Goal: Task Accomplishment & Management: Complete application form

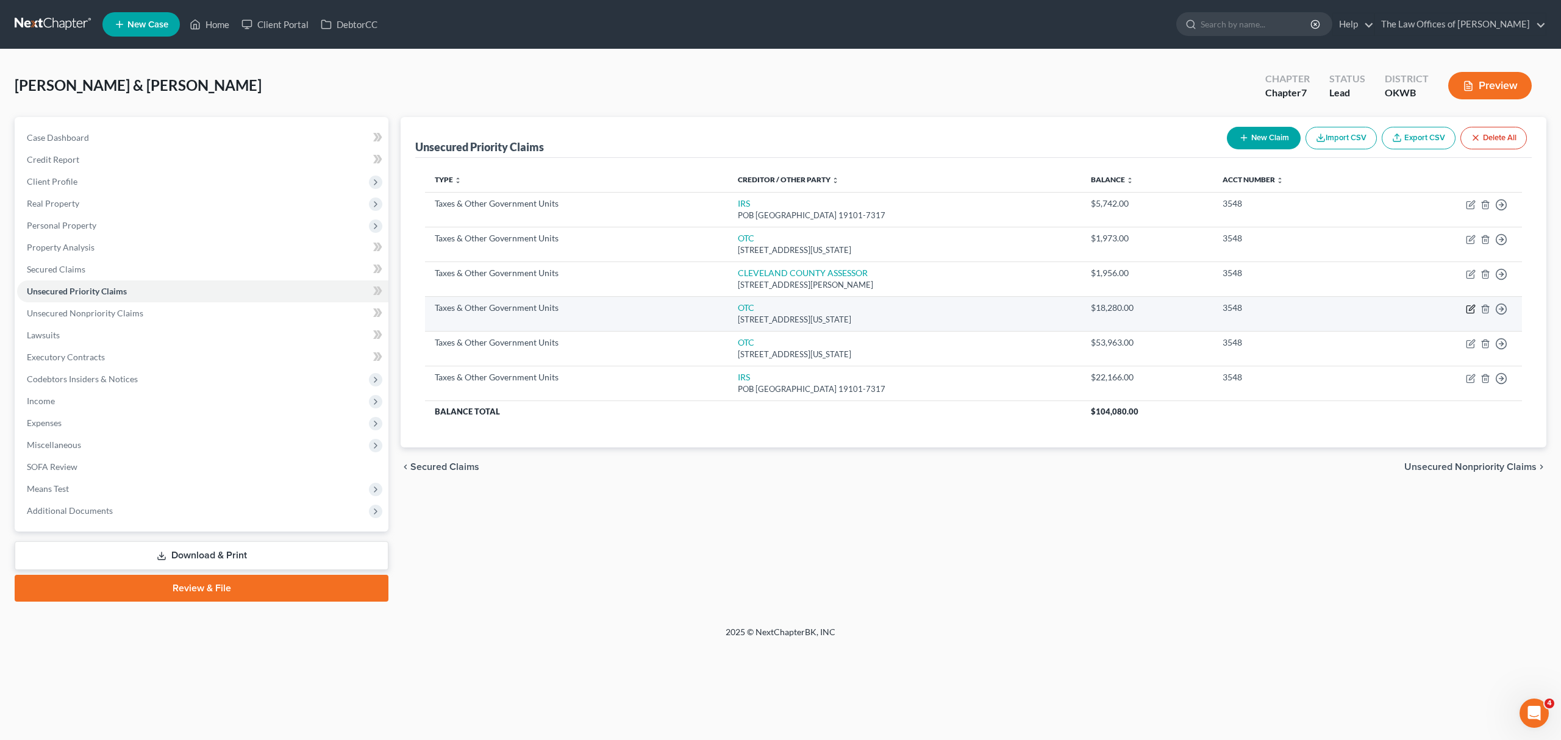
click at [1471, 311] on icon "button" at bounding box center [1471, 309] width 10 height 10
select select "2"
select select "37"
select select "2"
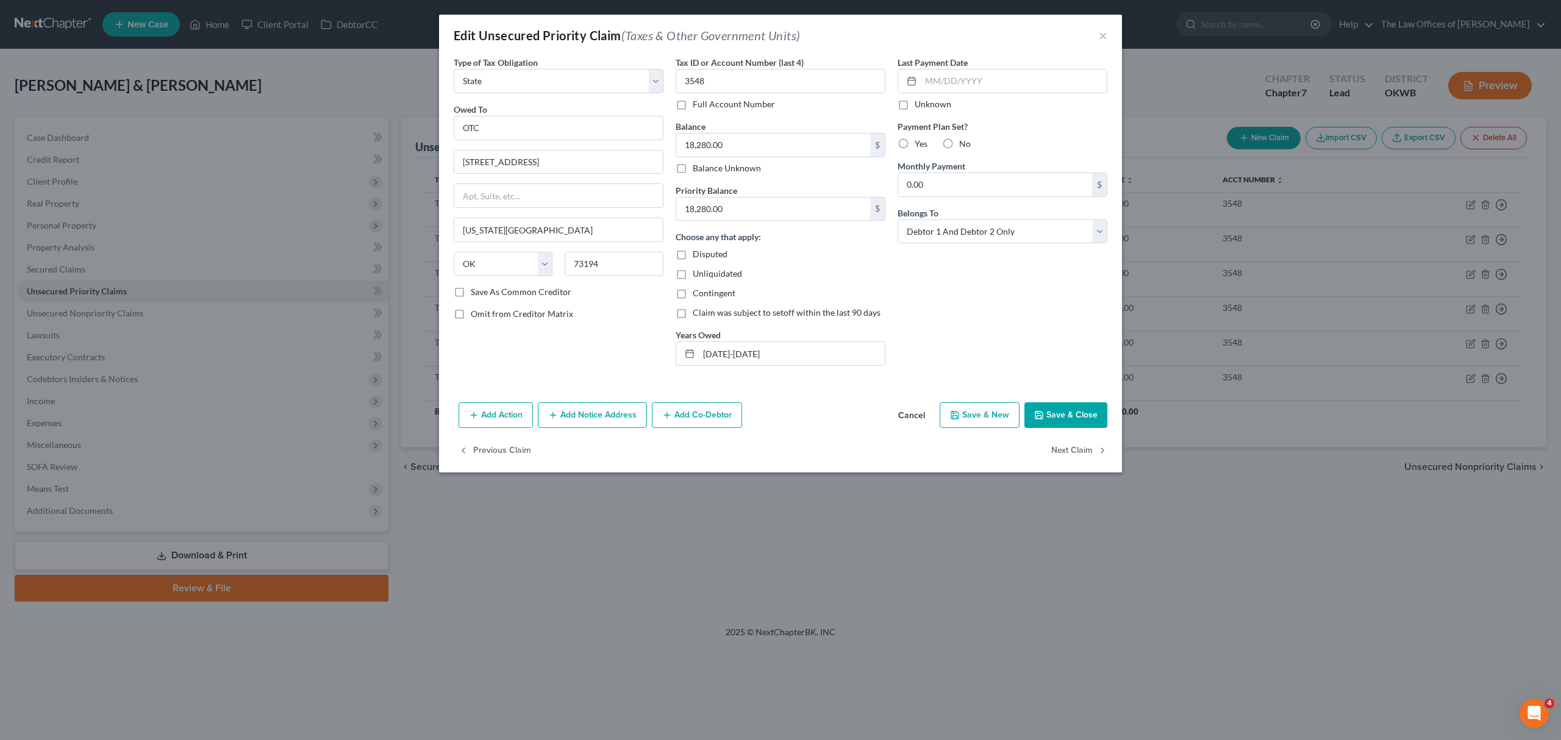
click at [1081, 415] on button "Save & Close" at bounding box center [1065, 415] width 83 height 26
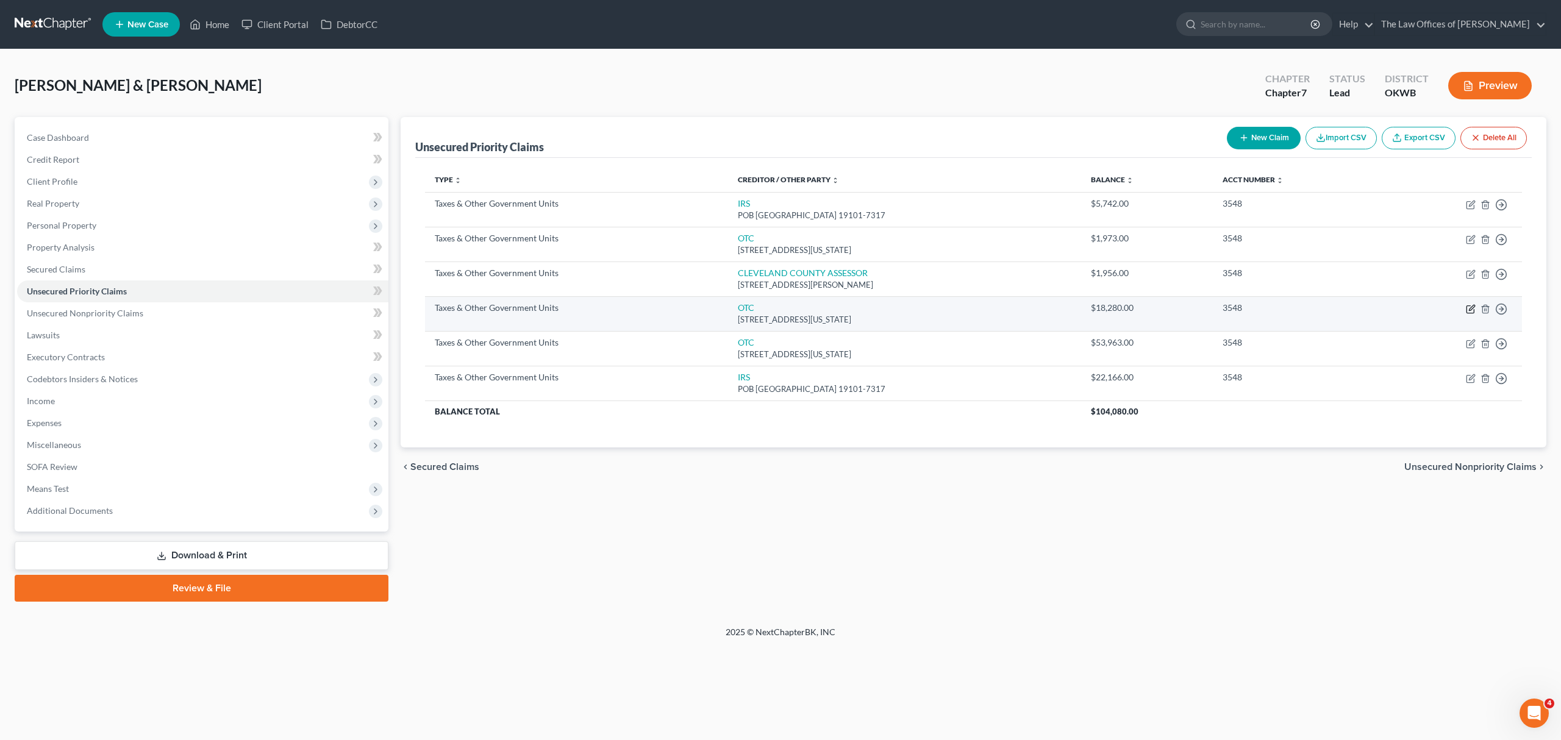
click at [1468, 309] on icon "button" at bounding box center [1471, 309] width 10 height 10
select select "2"
select select "37"
select select "2"
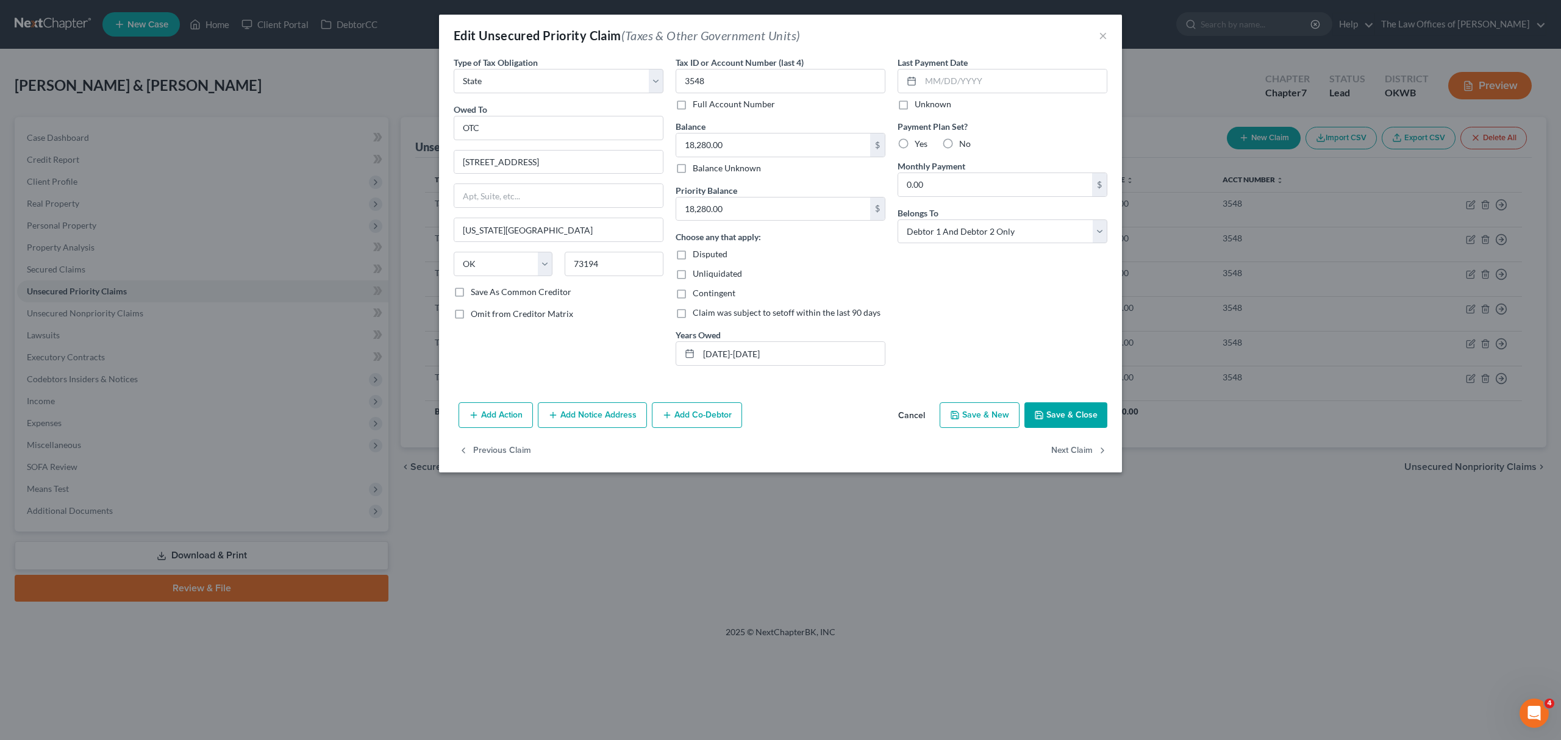
click at [1047, 415] on button "Save & Close" at bounding box center [1065, 415] width 83 height 26
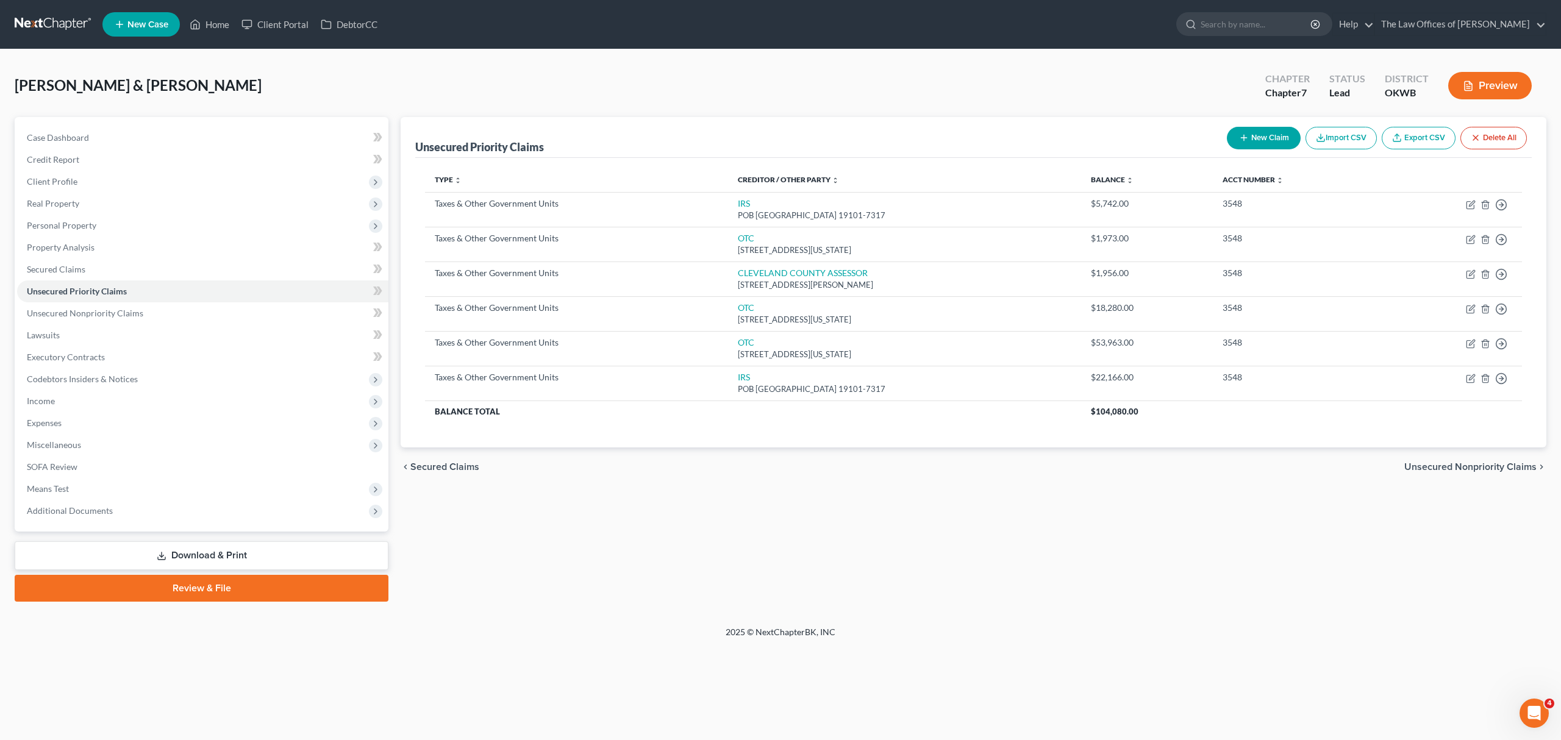
click at [141, 18] on link "New Case" at bounding box center [140, 24] width 77 height 24
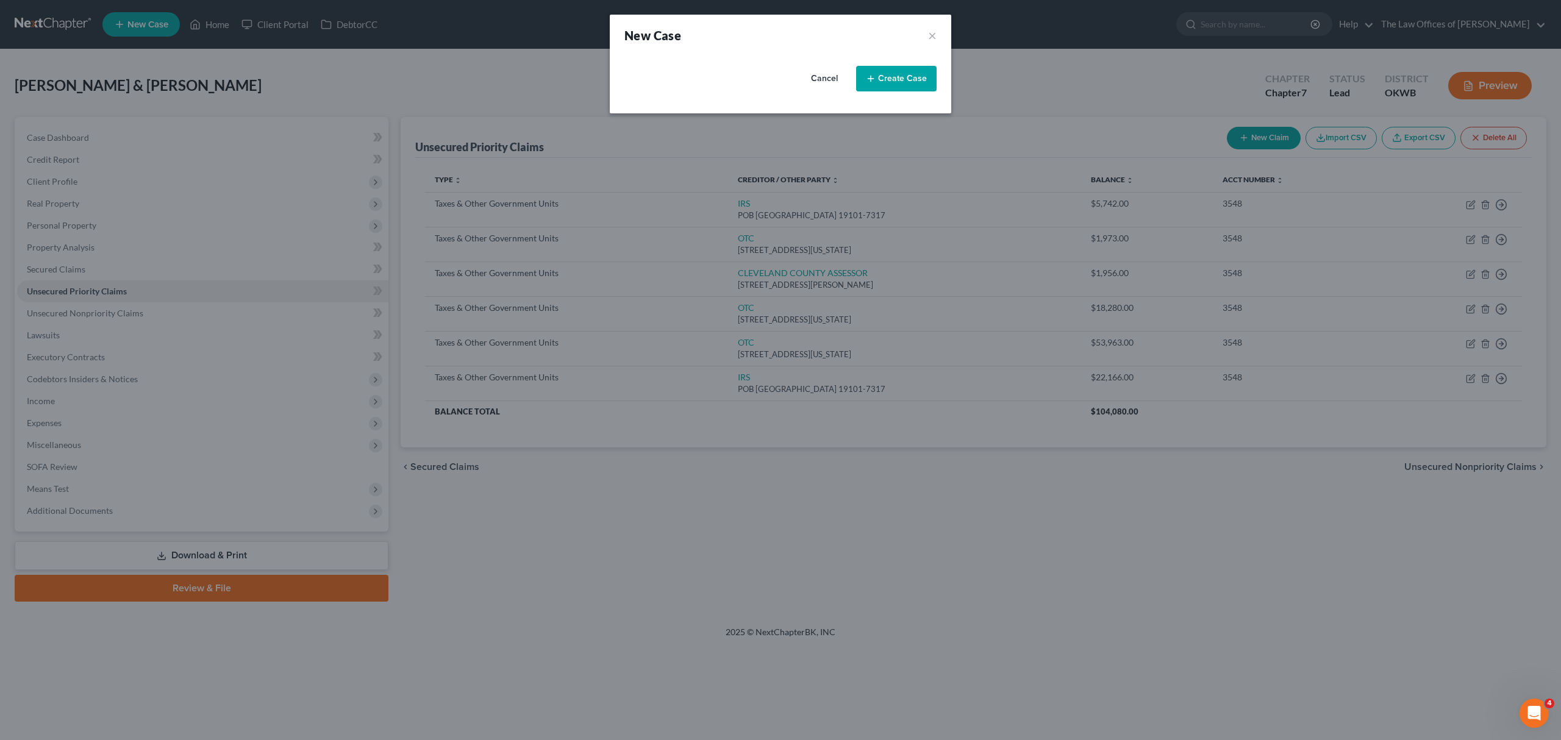
select select "65"
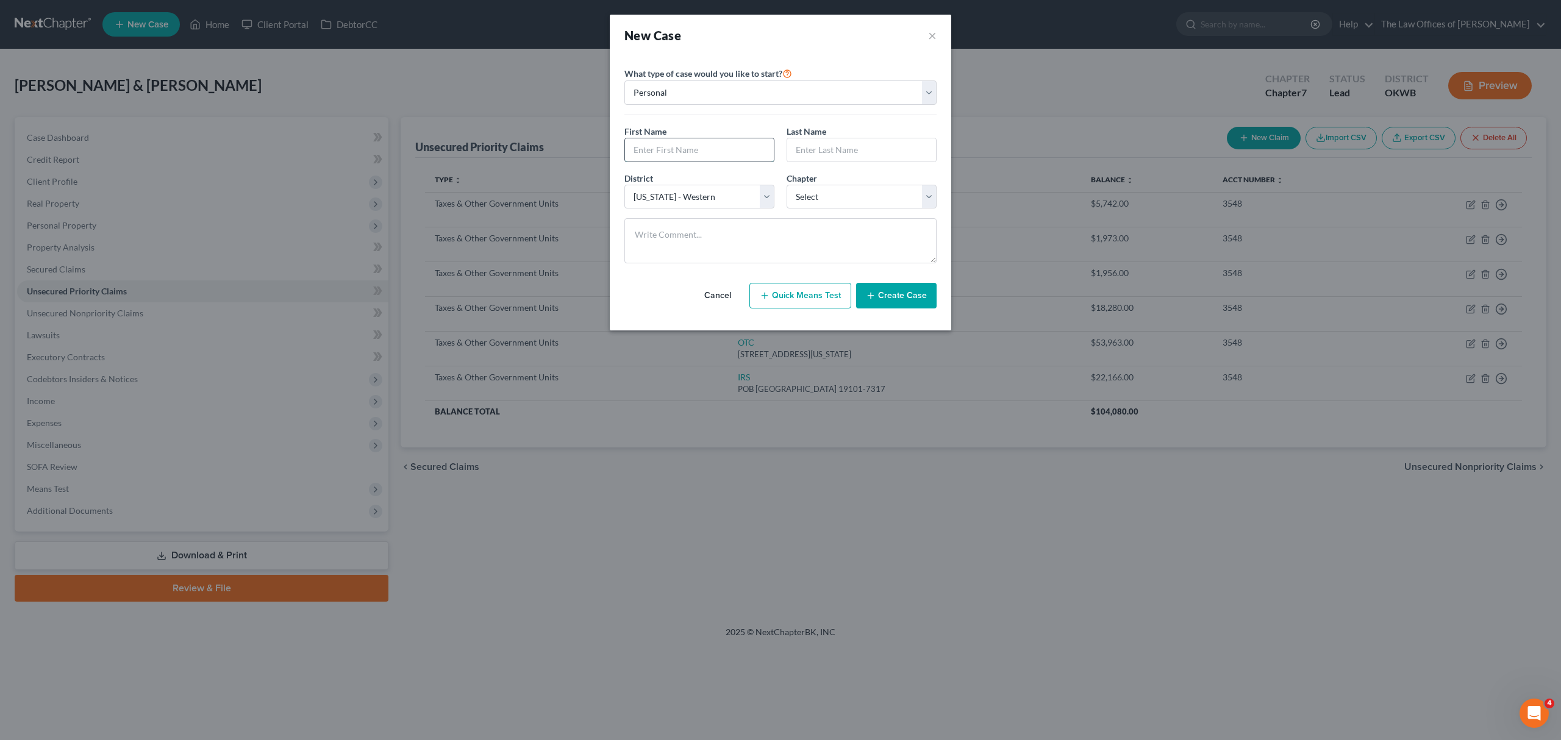
click at [663, 157] on input "text" at bounding box center [699, 149] width 149 height 23
type input "[PERSON_NAME]"
click at [832, 200] on select "Select 7 11 12 13" at bounding box center [862, 197] width 150 height 24
select select "0"
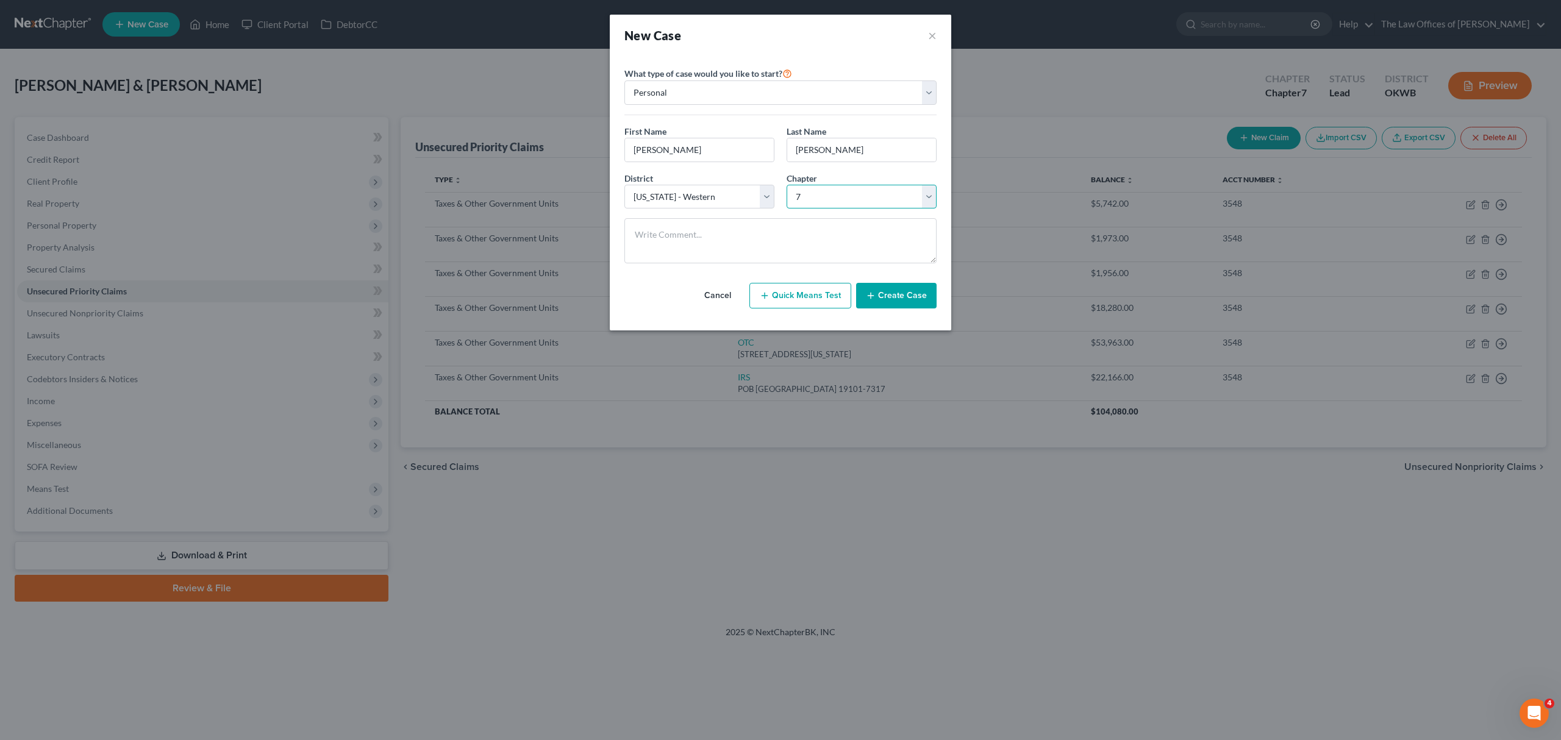
click at [787, 185] on select "Select 7 11 12 13" at bounding box center [862, 197] width 150 height 24
click at [896, 296] on button "Create Case" at bounding box center [896, 296] width 80 height 26
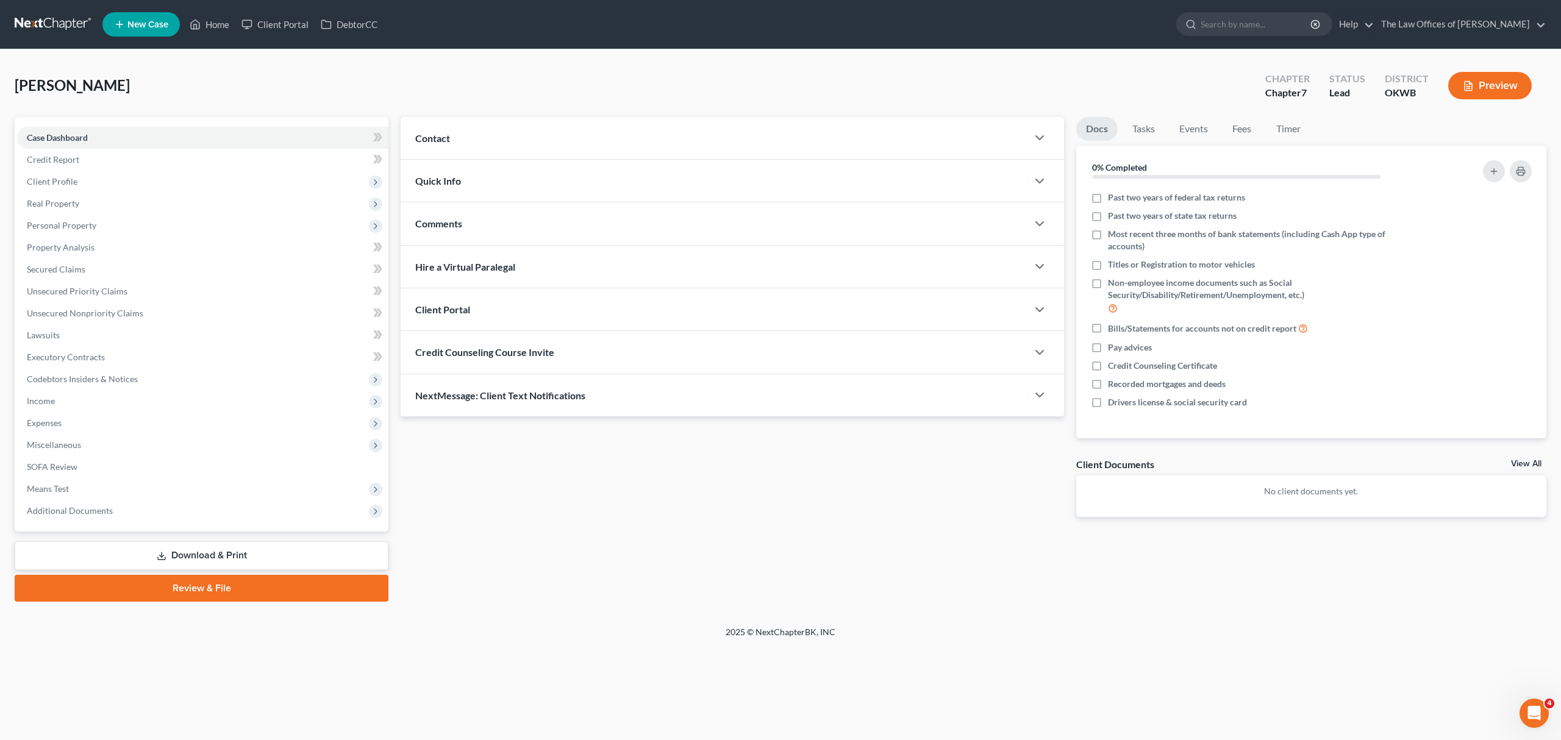
click at [517, 137] on div "Contact" at bounding box center [714, 138] width 627 height 42
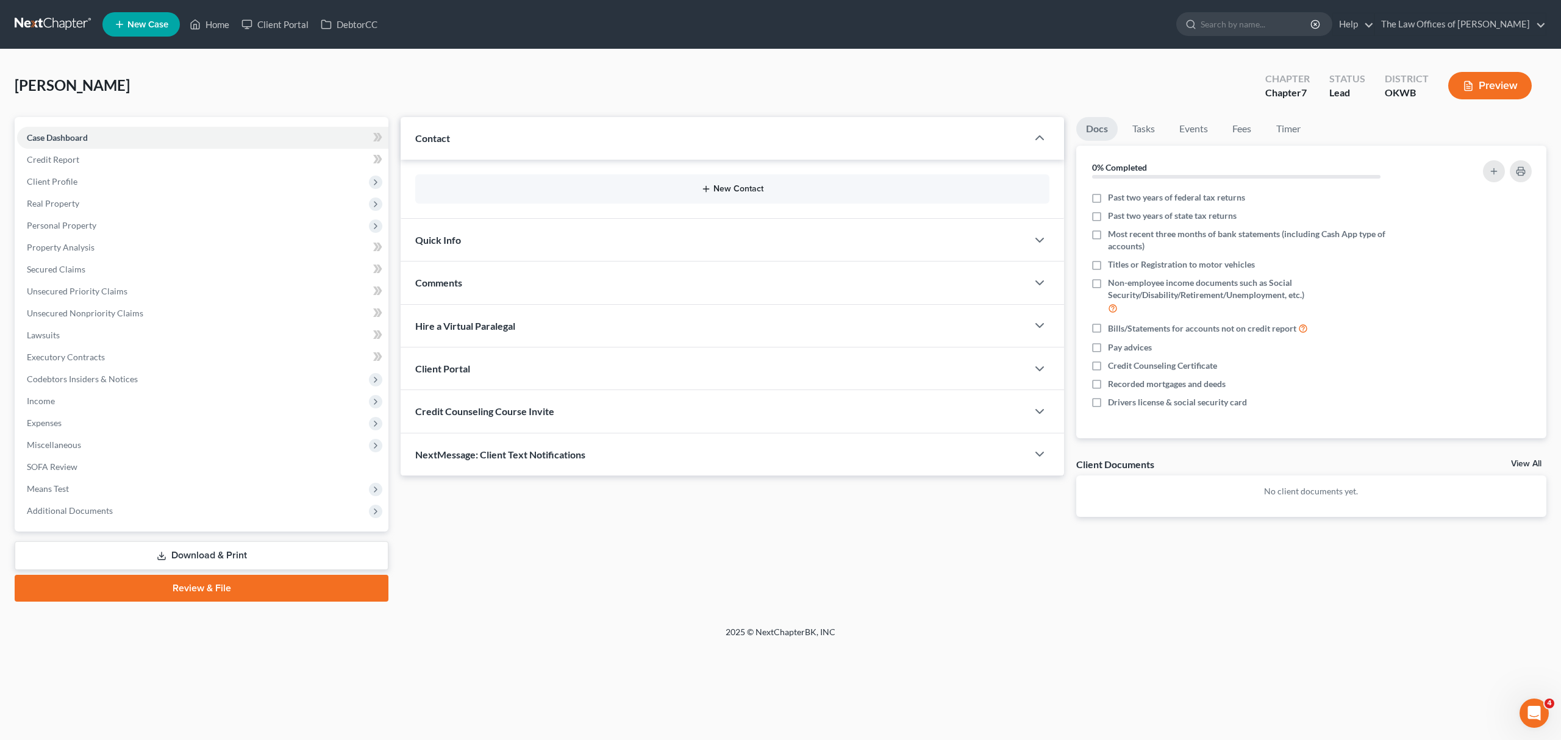
click at [679, 184] on button "New Contact" at bounding box center [732, 189] width 615 height 10
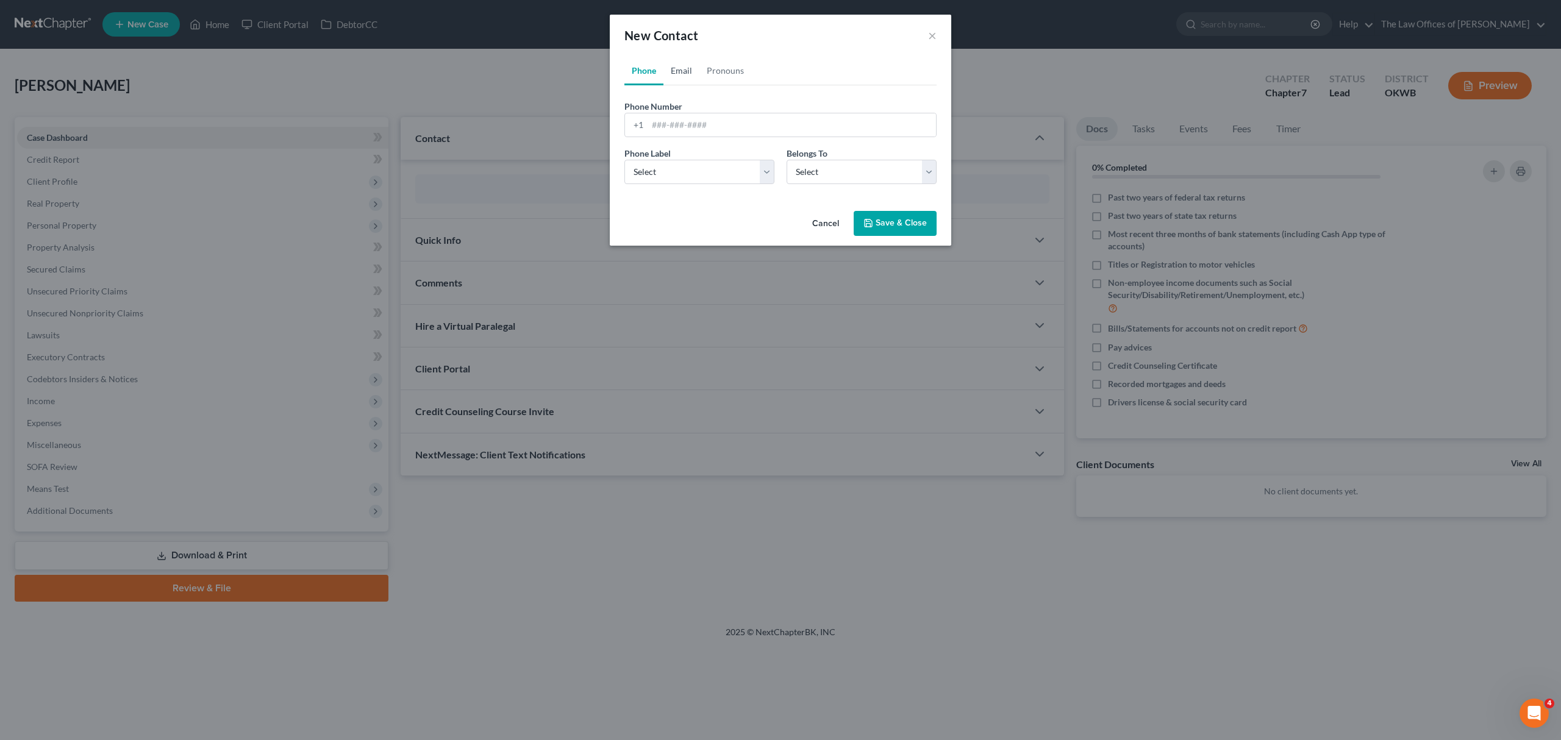
click at [682, 63] on link "Email" at bounding box center [681, 70] width 36 height 29
click at [684, 126] on input "email" at bounding box center [792, 124] width 288 height 23
click at [659, 132] on input "email" at bounding box center [792, 124] width 288 height 23
type input "[EMAIL_ADDRESS][DOMAIN_NAME]"
click at [637, 176] on select "Select Home Work Other" at bounding box center [699, 172] width 150 height 24
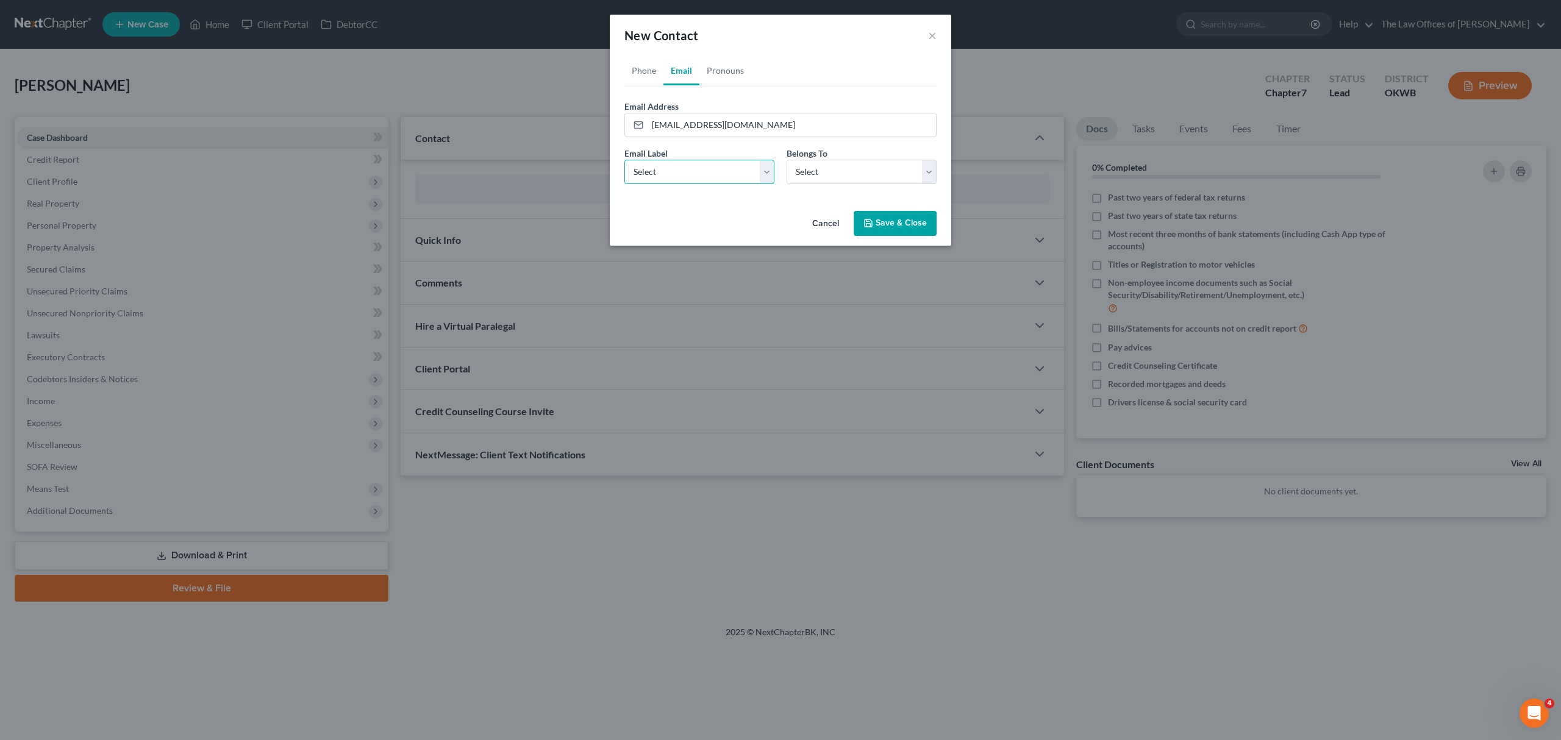
select select "2"
click at [624, 160] on select "Select Home Work Other" at bounding box center [699, 172] width 150 height 24
click at [817, 159] on label "Belongs To *" at bounding box center [807, 153] width 41 height 13
click at [816, 171] on select "Select Client Other" at bounding box center [862, 172] width 150 height 24
select select "0"
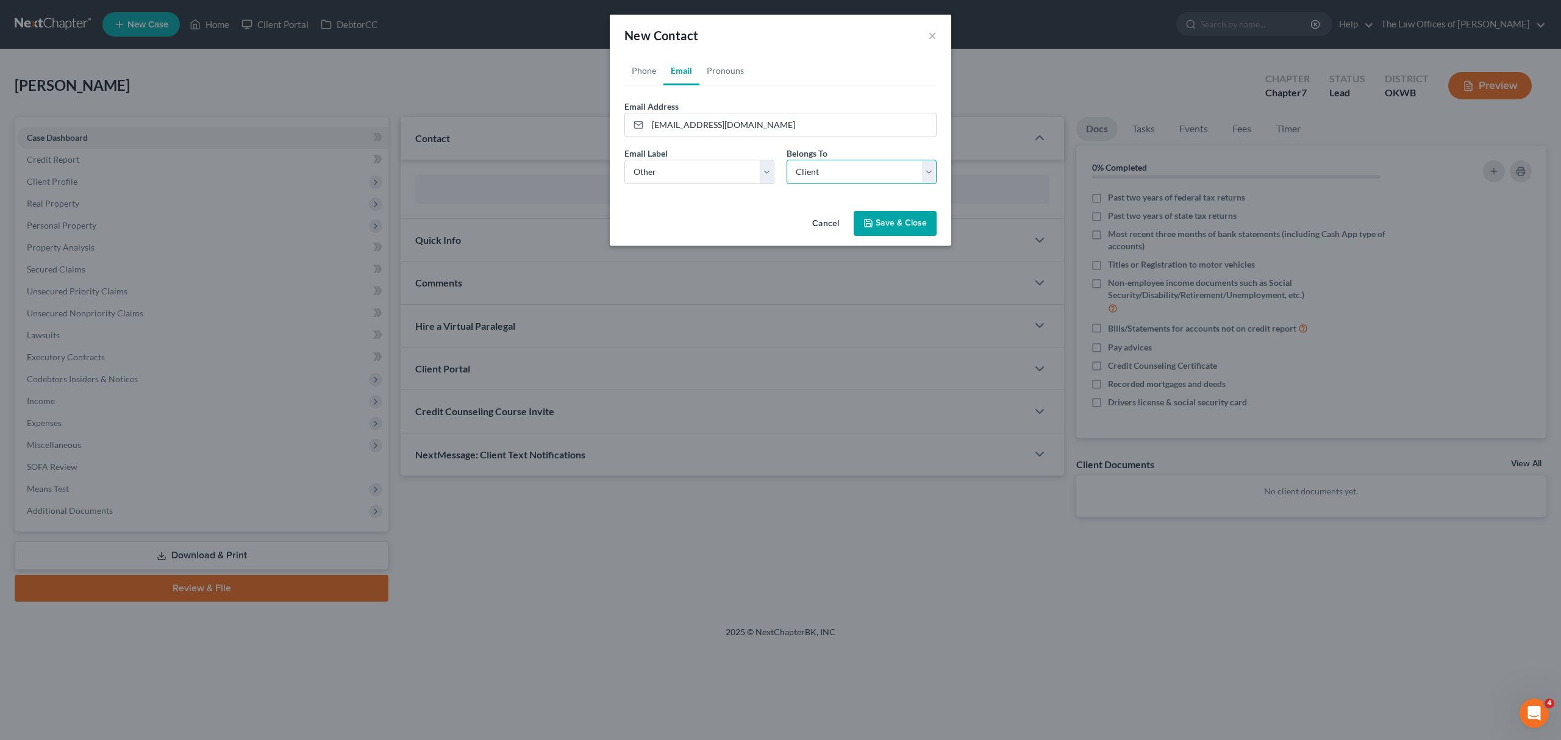
click at [787, 160] on select "Select Client Other" at bounding box center [862, 172] width 150 height 24
select select "0"
click at [646, 72] on link "Phone" at bounding box center [643, 70] width 39 height 29
click at [684, 120] on input "tel" at bounding box center [792, 124] width 288 height 23
type input "4053884792"
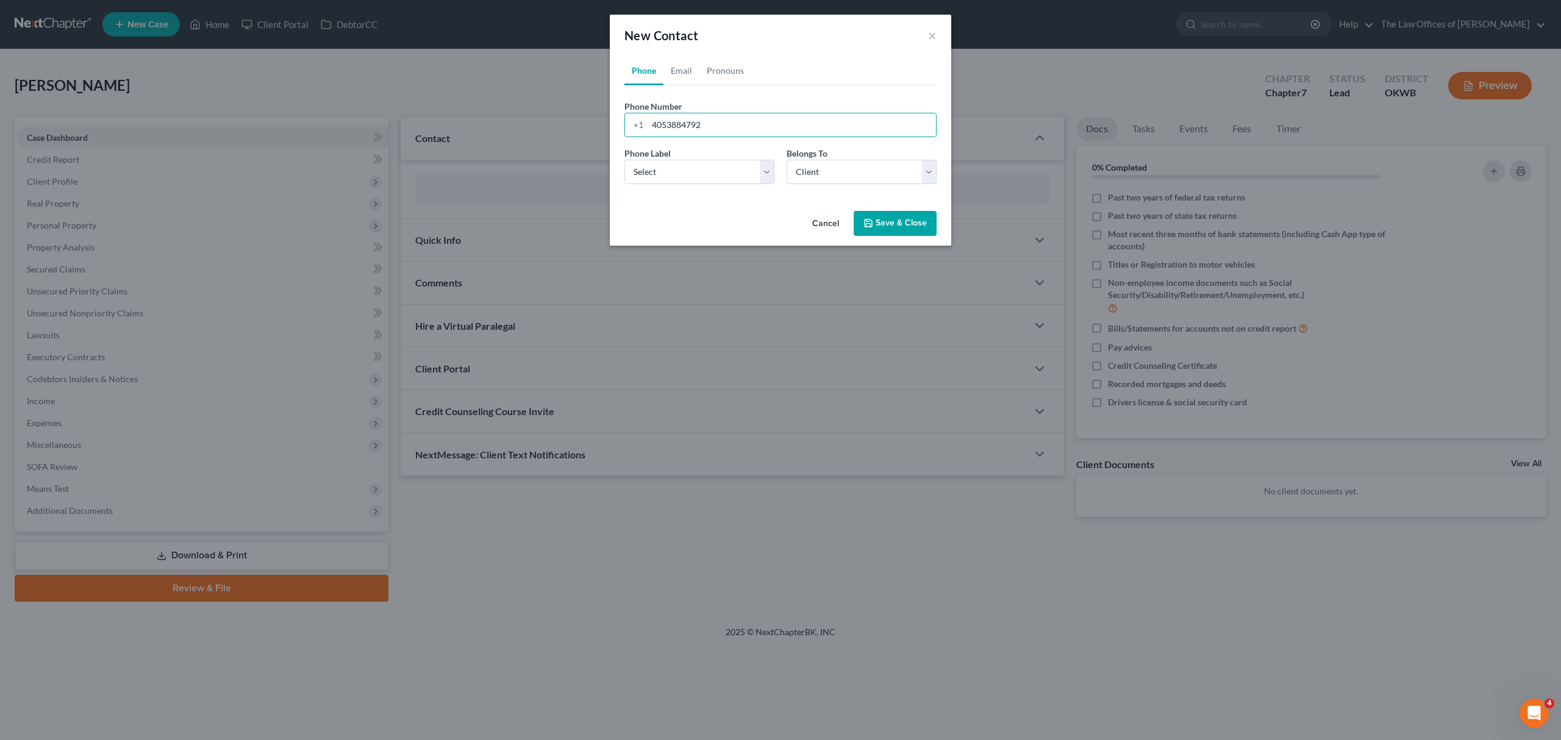
click at [888, 228] on button "Save & Close" at bounding box center [895, 224] width 83 height 26
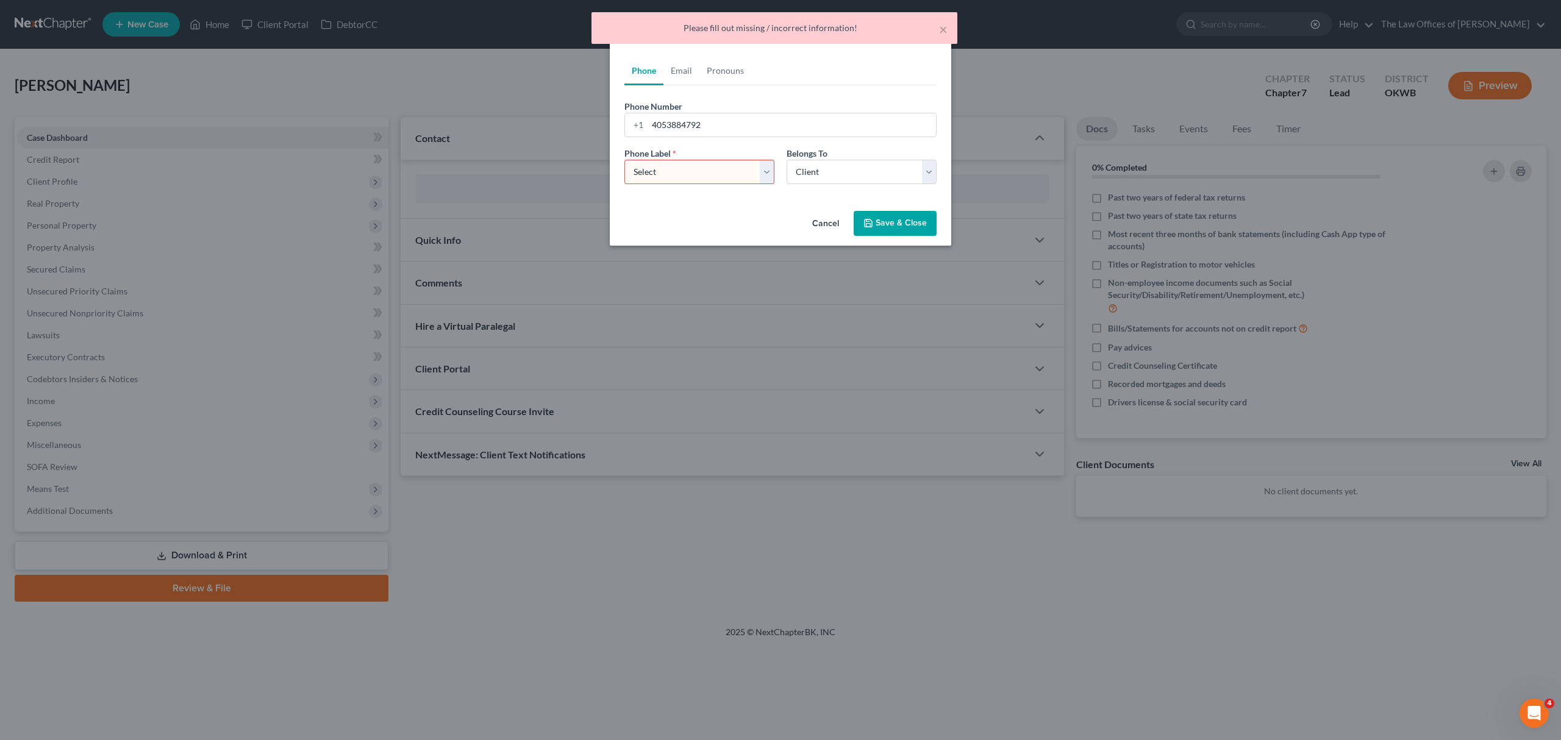
click at [760, 166] on select "Select Mobile Home Work Other" at bounding box center [699, 172] width 150 height 24
select select "0"
click at [624, 160] on select "Select Mobile Home Work Other" at bounding box center [699, 172] width 150 height 24
click at [901, 218] on button "Save & Close" at bounding box center [895, 224] width 83 height 26
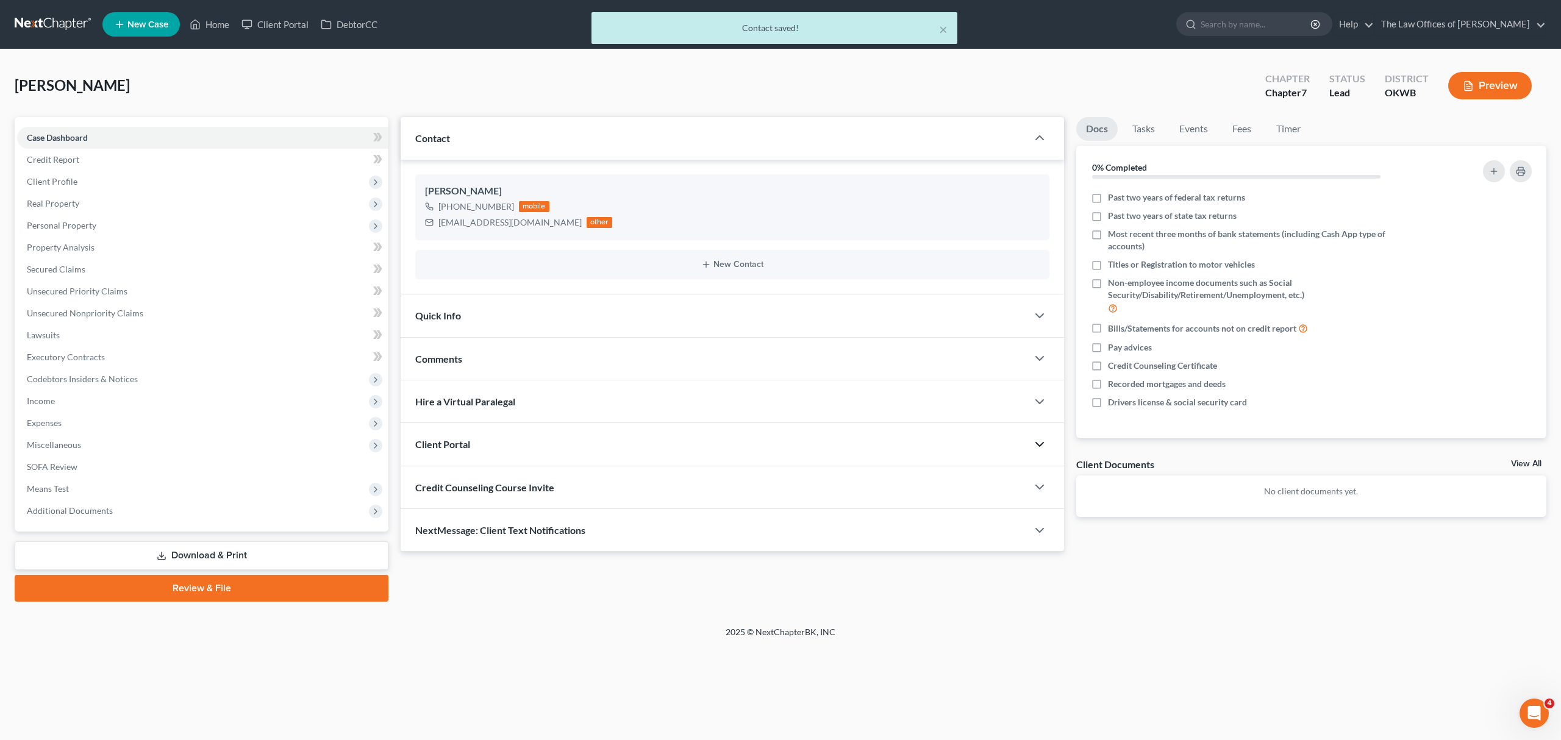
click at [1032, 440] on icon "button" at bounding box center [1039, 444] width 15 height 15
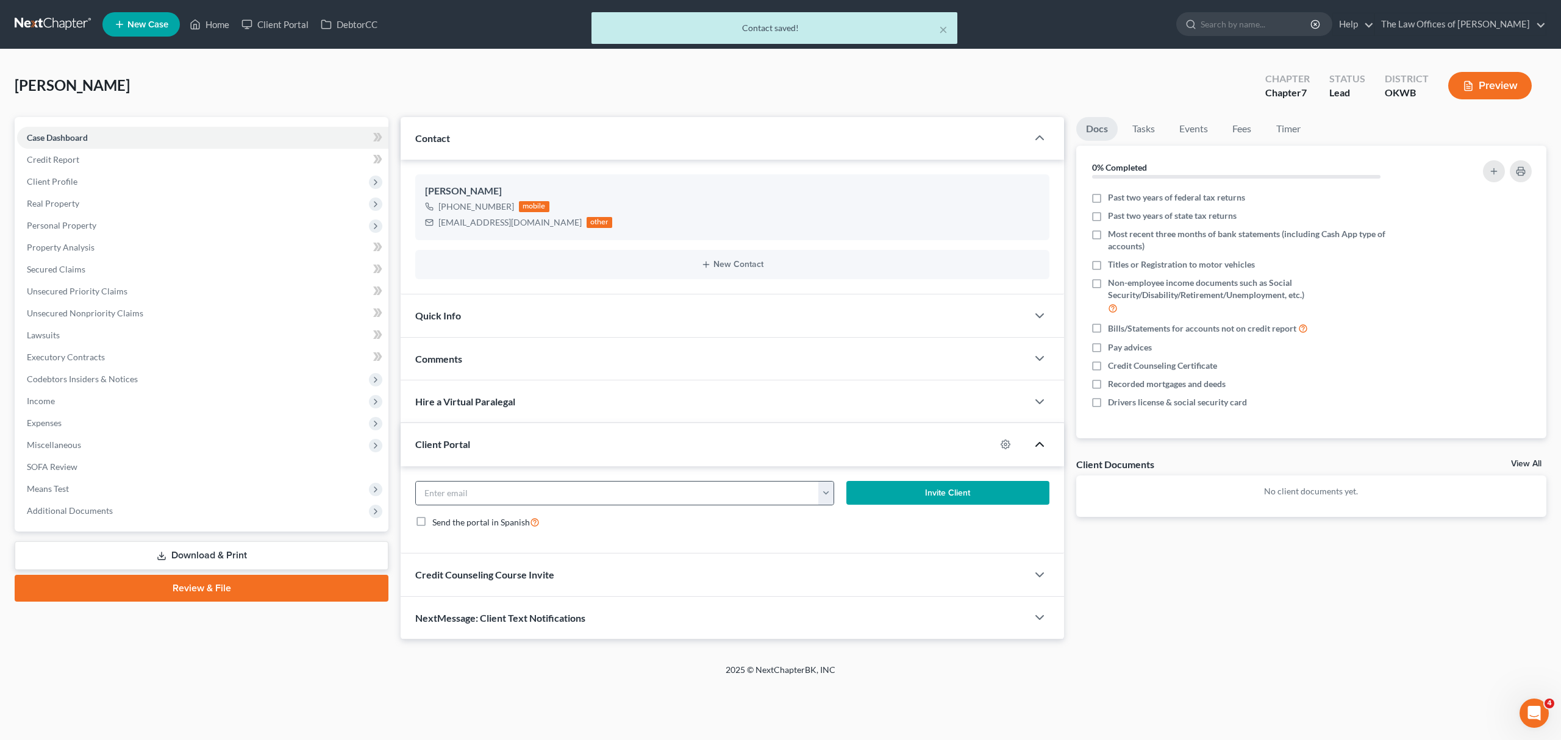
click at [825, 494] on button "button" at bounding box center [825, 493] width 15 height 23
click at [849, 516] on link "[EMAIL_ADDRESS][DOMAIN_NAME]" at bounding box center [901, 520] width 166 height 21
type input "[EMAIL_ADDRESS][DOMAIN_NAME]"
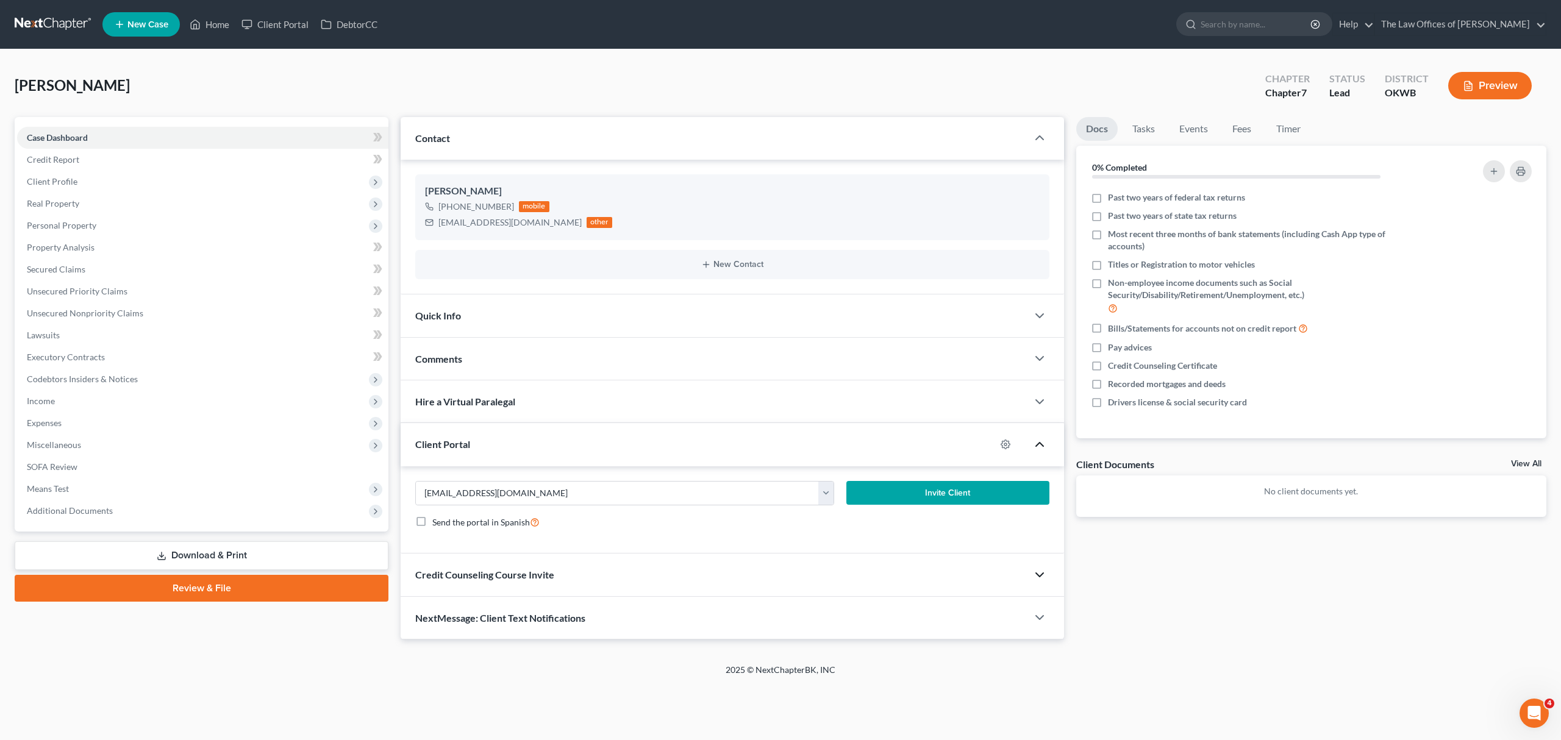
click at [1043, 579] on icon "button" at bounding box center [1039, 575] width 15 height 15
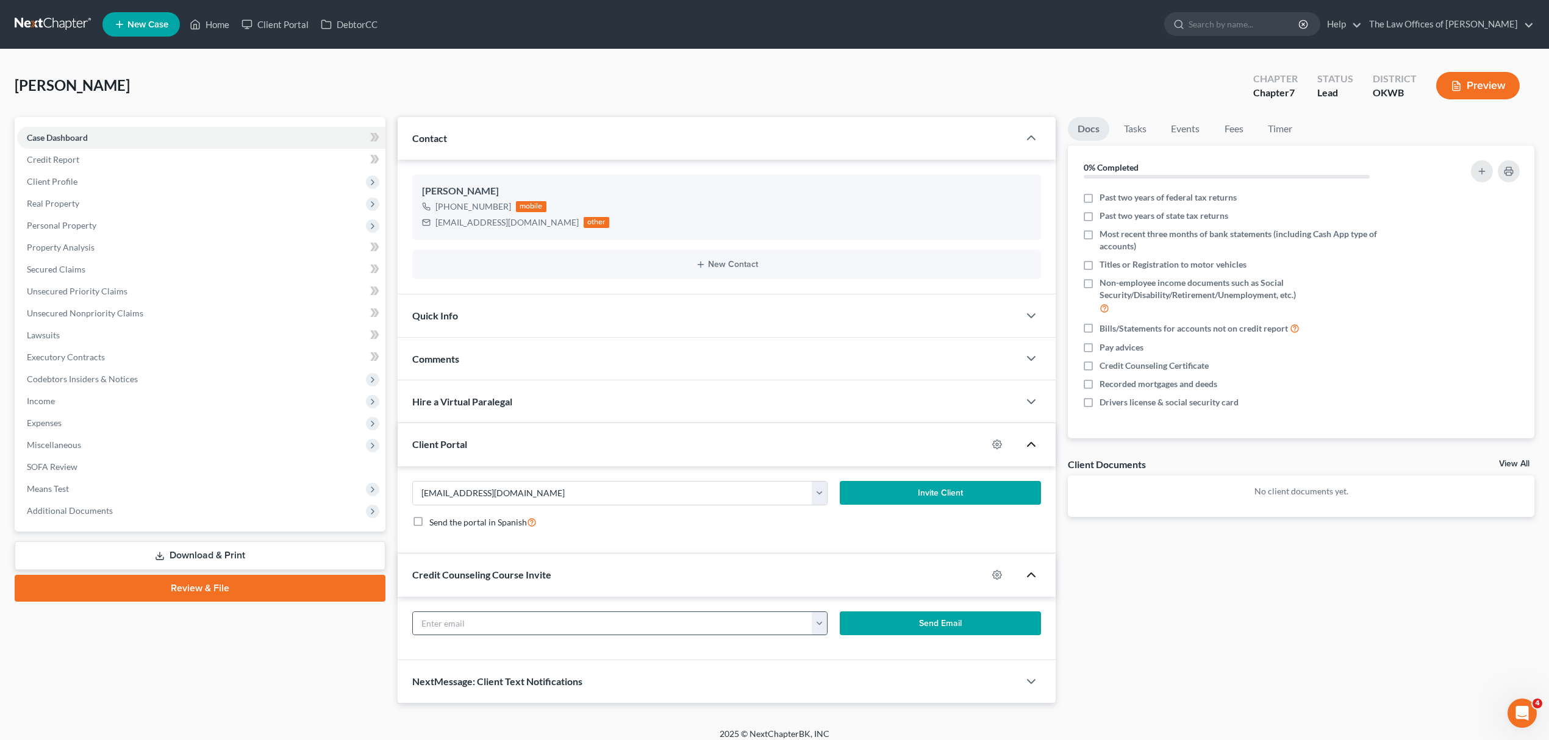
click at [816, 624] on button "button" at bounding box center [819, 623] width 15 height 23
click at [855, 644] on link "[EMAIL_ADDRESS][DOMAIN_NAME]" at bounding box center [894, 650] width 166 height 21
type input "[EMAIL_ADDRESS][DOMAIN_NAME]"
click at [953, 502] on button "Invite Client" at bounding box center [940, 493] width 201 height 24
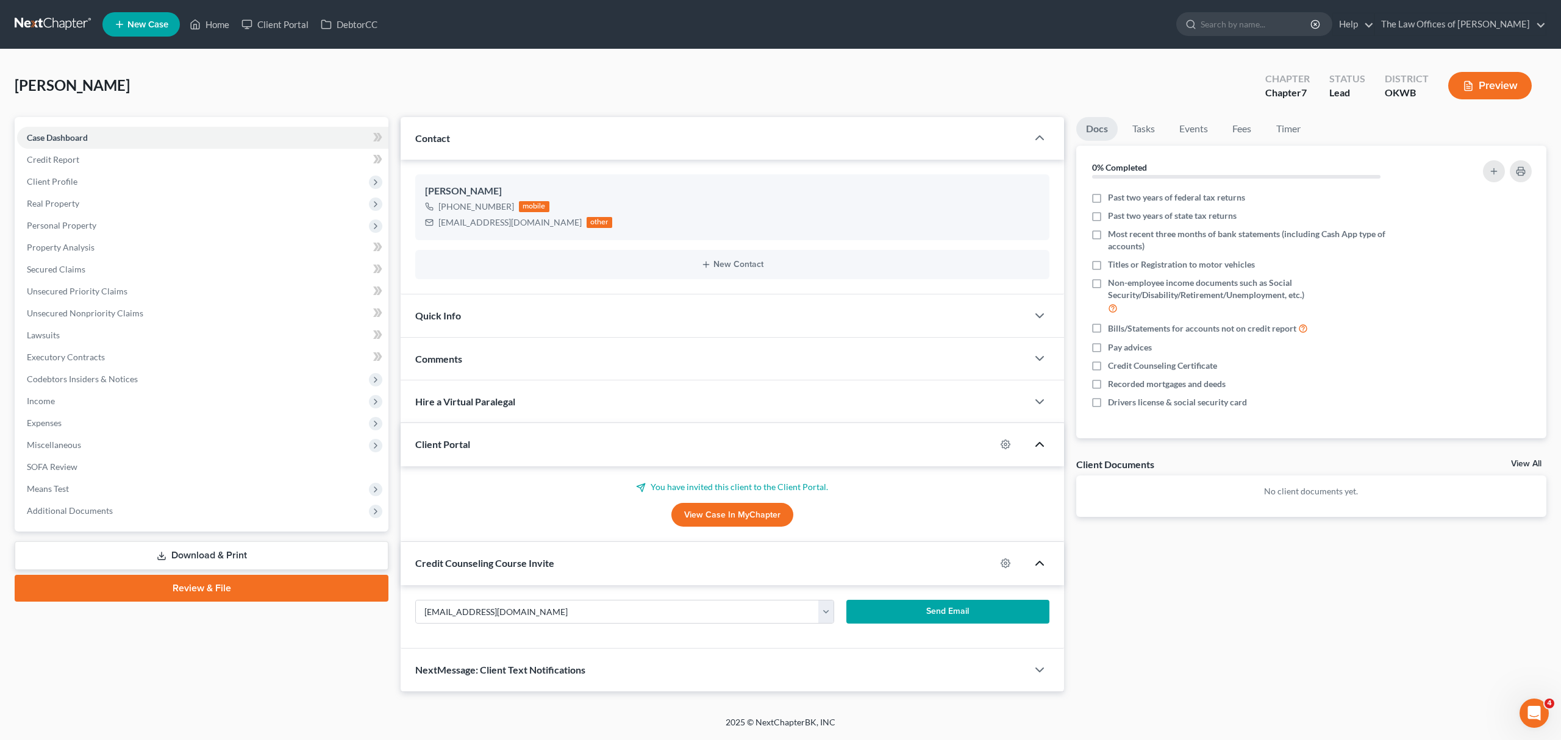
click at [928, 665] on div "NextMessage: Client Text Notifications" at bounding box center [714, 670] width 627 height 42
click at [932, 627] on form "[EMAIL_ADDRESS][DOMAIN_NAME] [EMAIL_ADDRESS][DOMAIN_NAME] Send Email" at bounding box center [726, 617] width 641 height 34
click at [932, 616] on button "Send Email" at bounding box center [940, 612] width 201 height 24
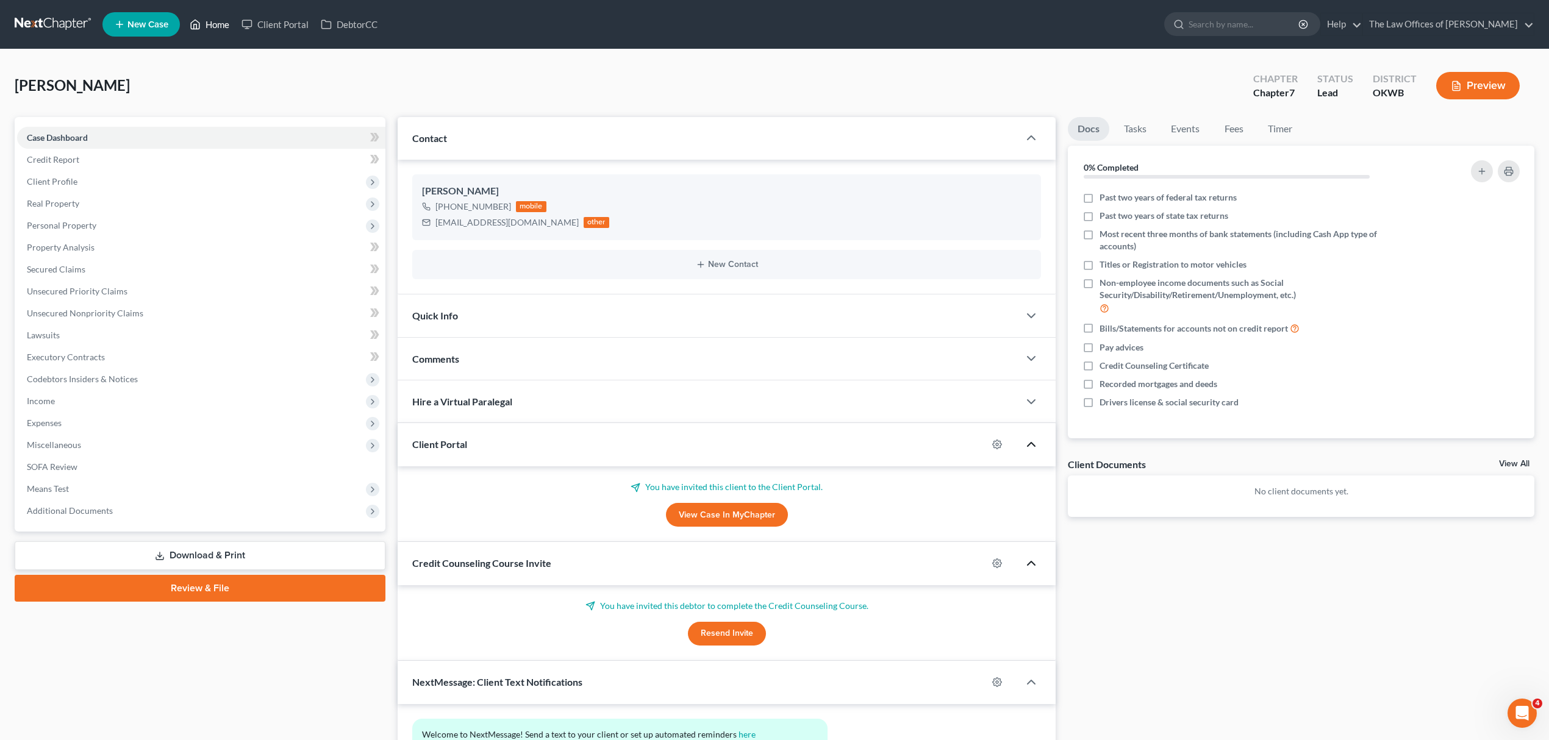
click at [217, 20] on link "Home" at bounding box center [210, 24] width 52 height 22
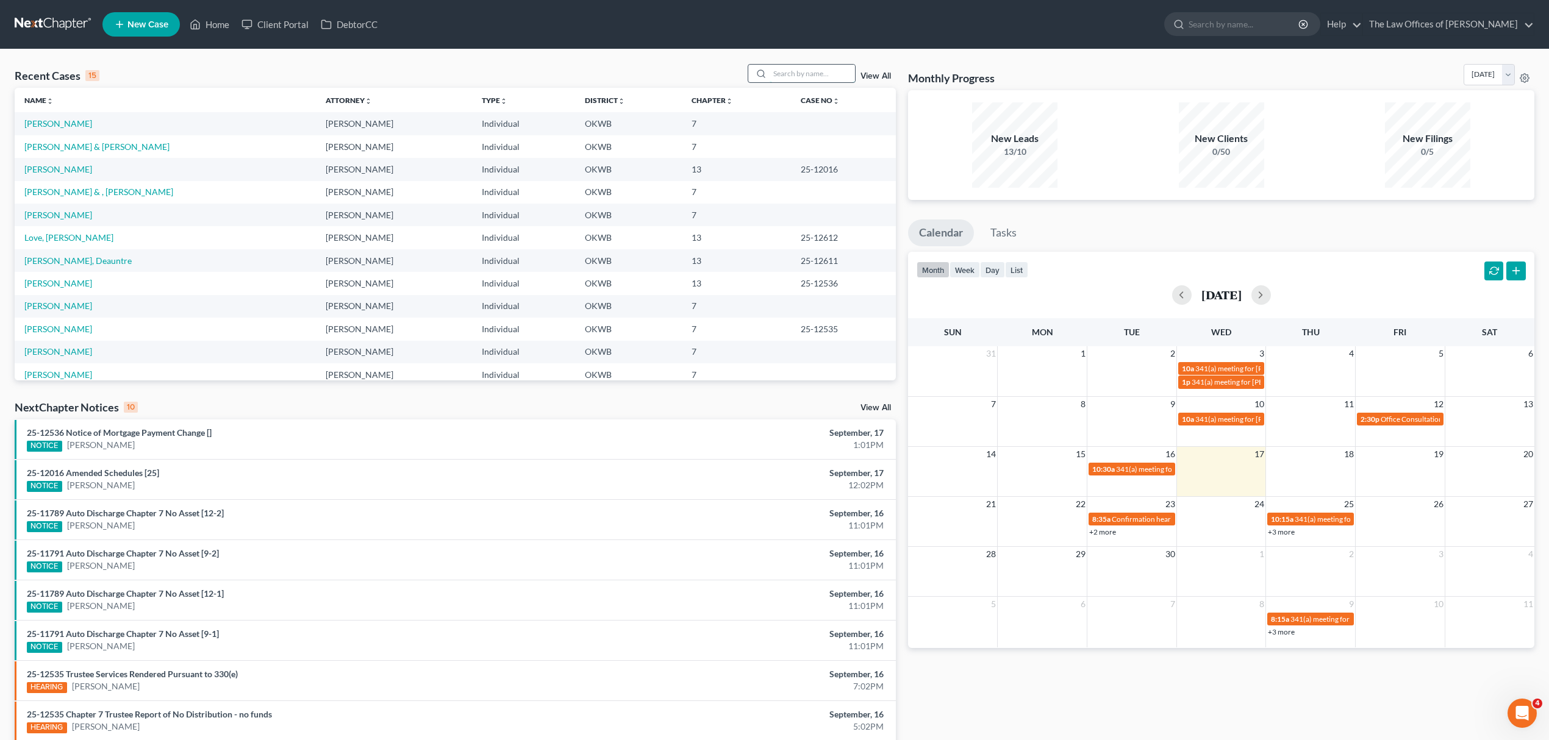
click at [823, 71] on input "search" at bounding box center [812, 74] width 85 height 18
type input "[PERSON_NAME]"
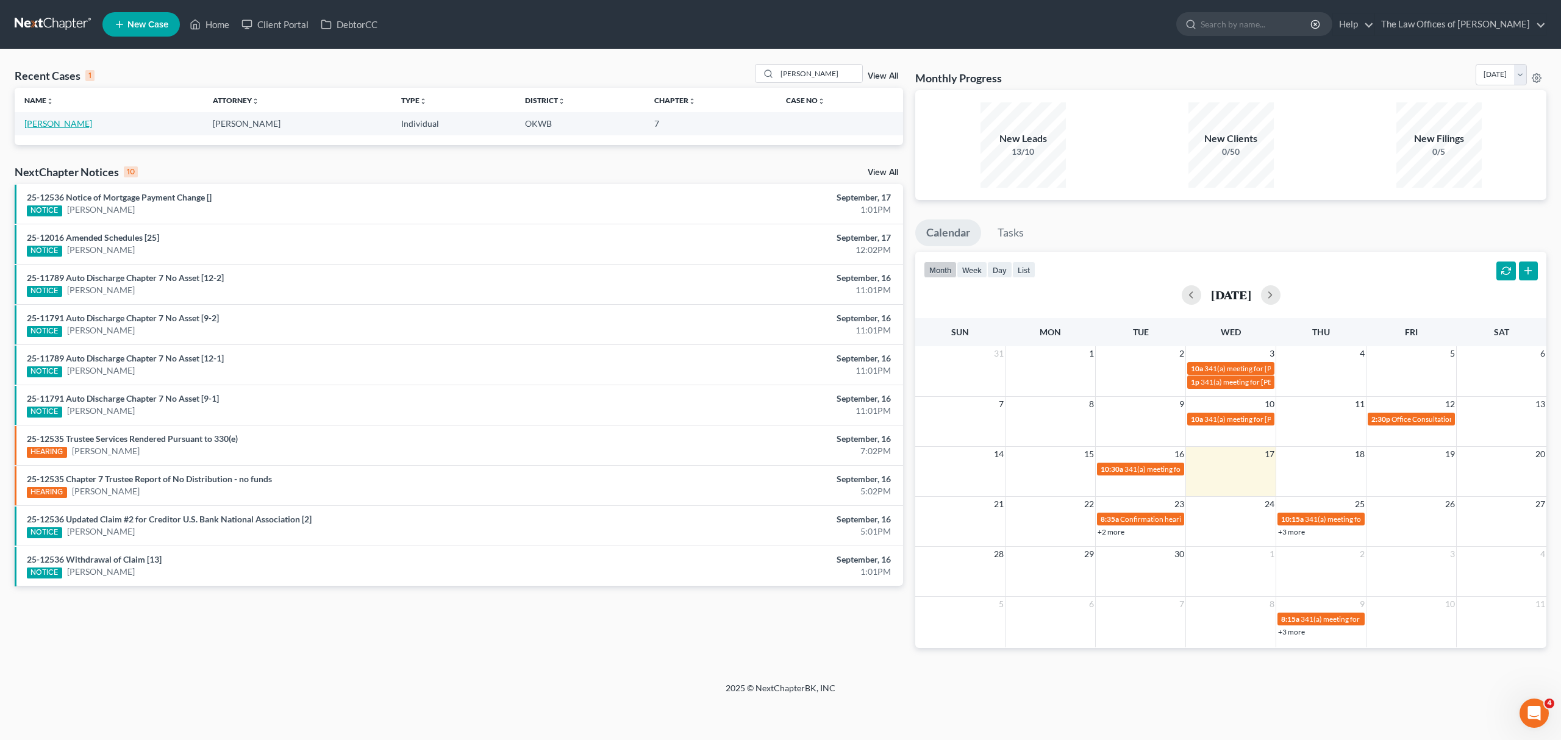
click at [63, 124] on link "[PERSON_NAME]" at bounding box center [58, 123] width 68 height 10
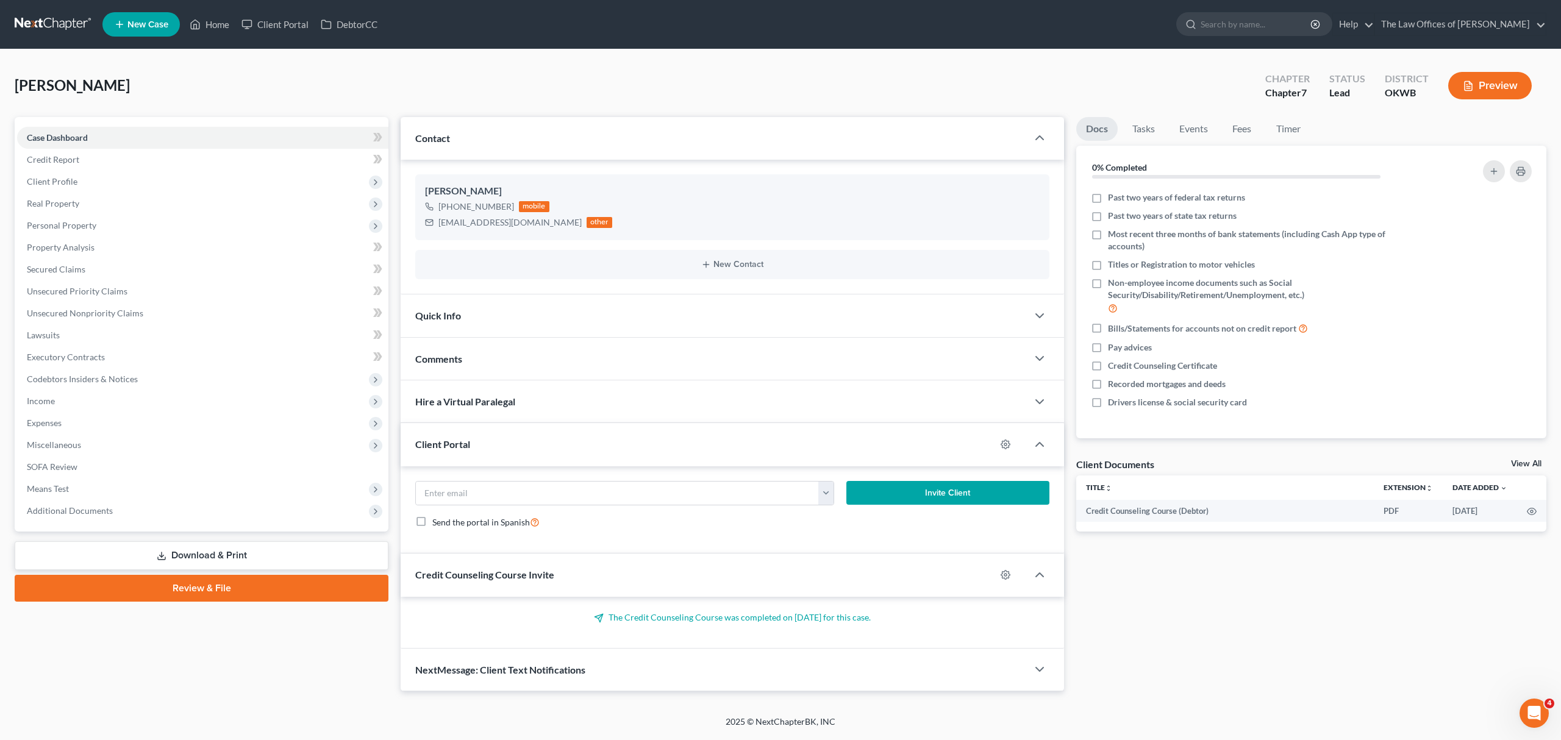
click at [432, 12] on ul "New Case Home Client Portal DebtorCC - No Result - See all results Or Press Ent…" at bounding box center [824, 25] width 1444 height 32
click at [210, 23] on link "Home" at bounding box center [210, 24] width 52 height 22
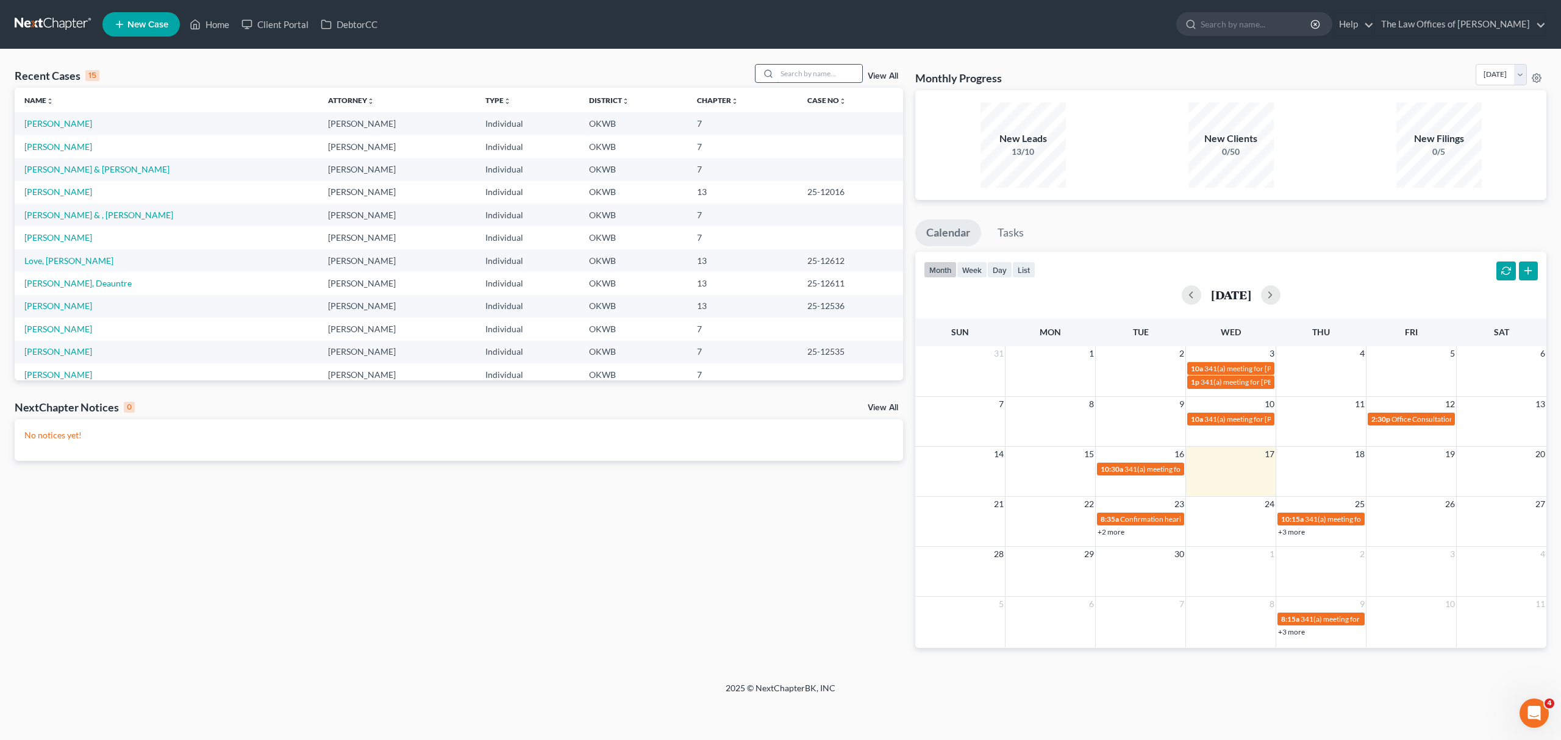
click at [846, 76] on input "search" at bounding box center [819, 74] width 85 height 18
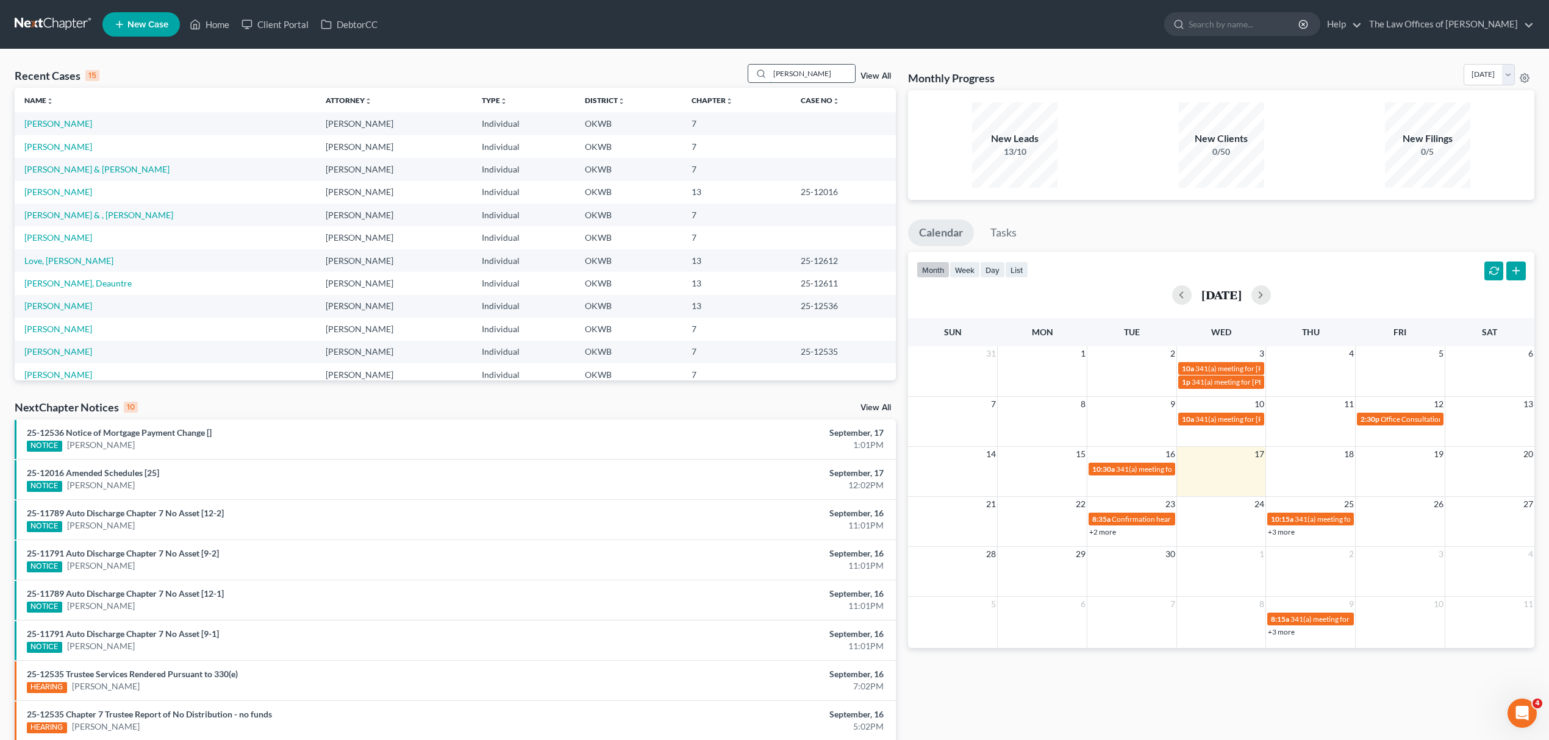
type input "[PERSON_NAME]"
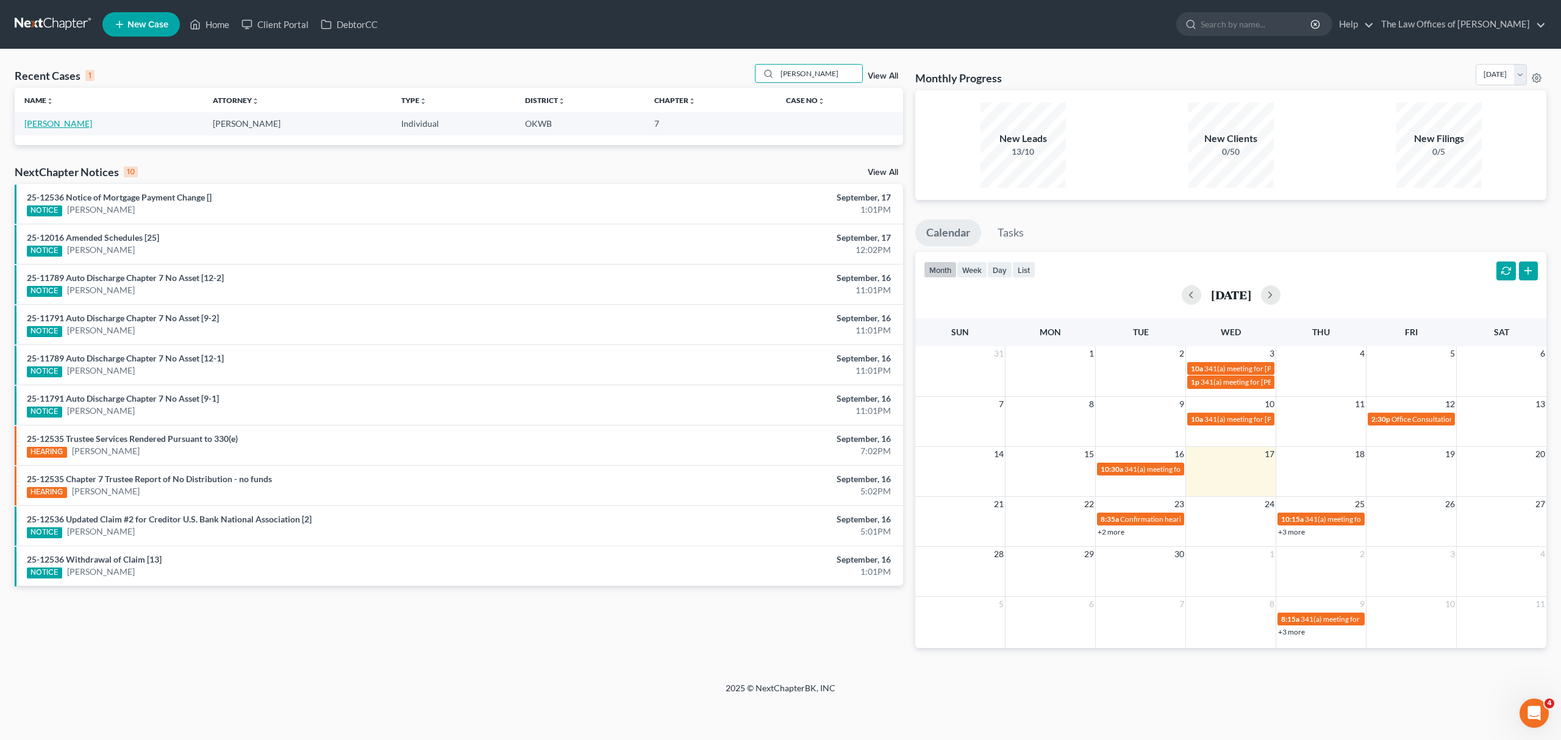
click at [52, 127] on link "[PERSON_NAME]" at bounding box center [58, 123] width 68 height 10
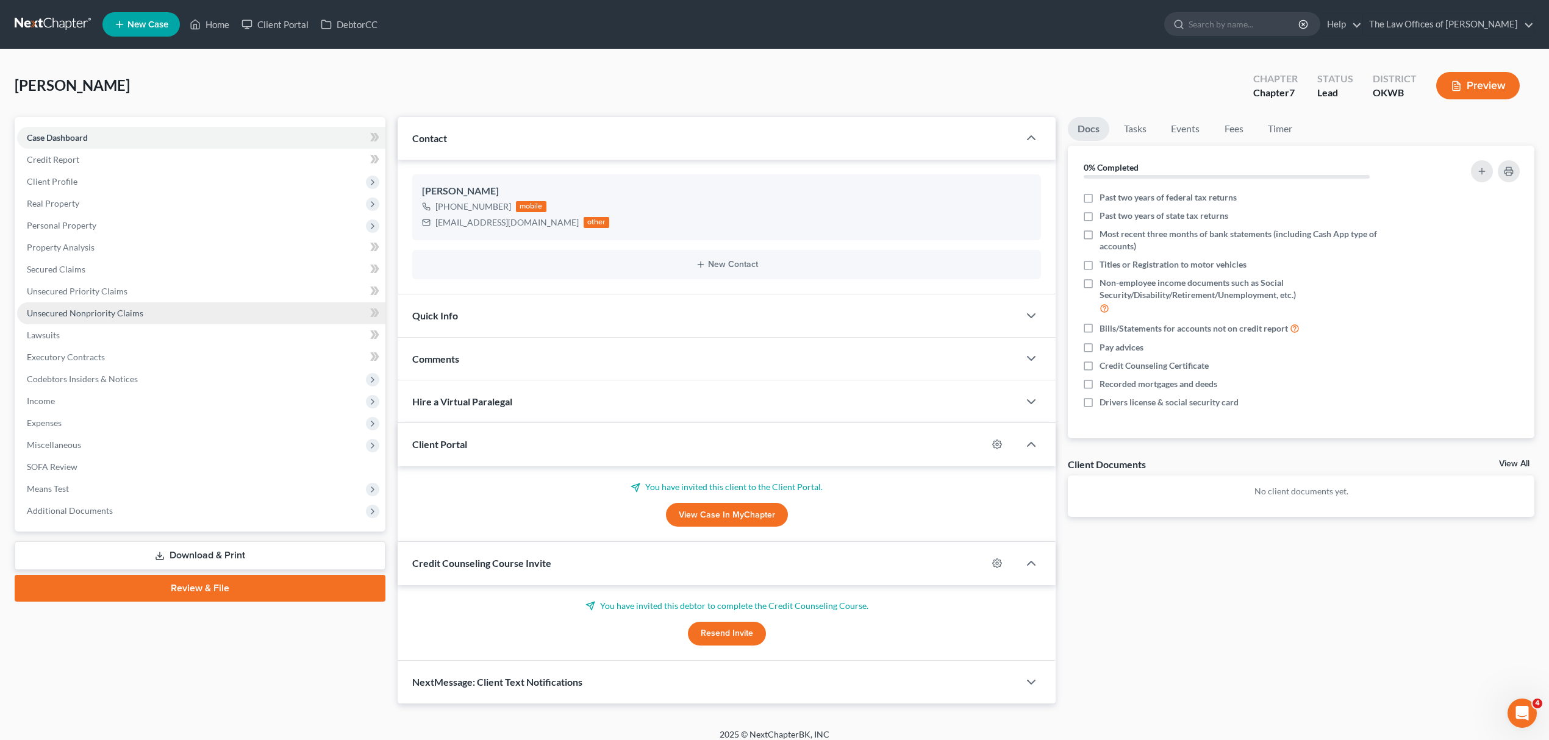
click at [118, 310] on span "Unsecured Nonpriority Claims" at bounding box center [85, 313] width 116 height 10
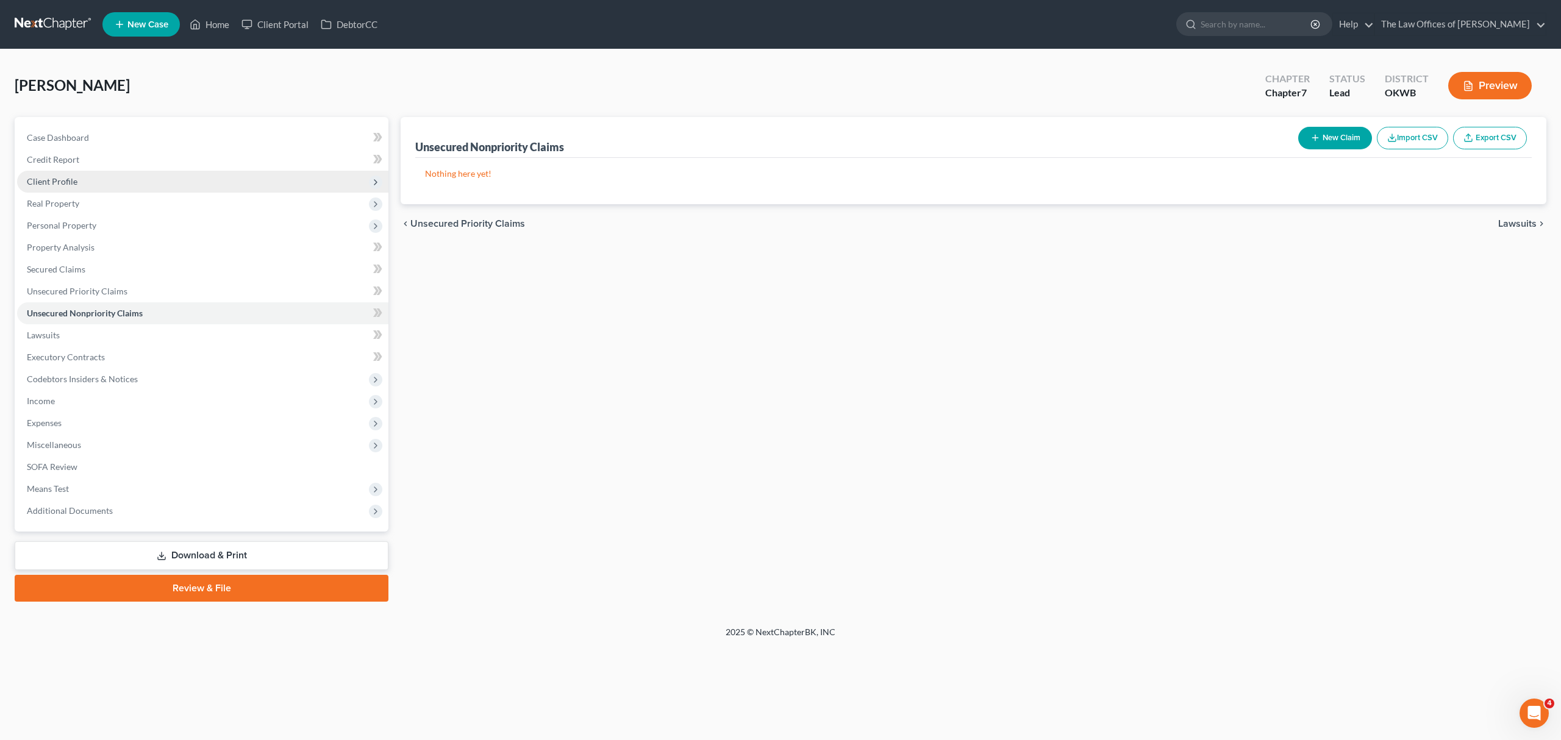
click at [67, 179] on span "Client Profile" at bounding box center [52, 181] width 51 height 10
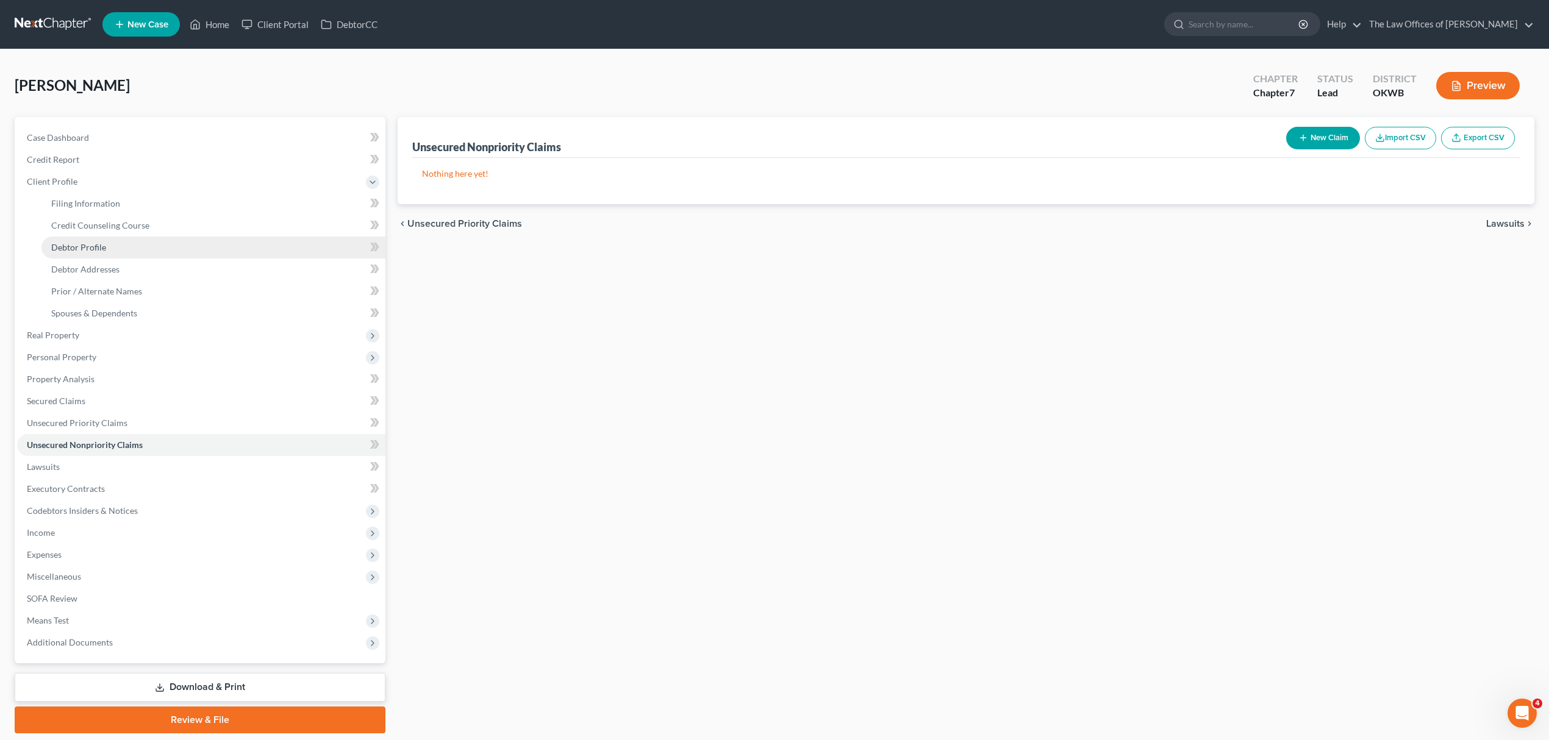
click at [82, 240] on link "Debtor Profile" at bounding box center [213, 248] width 344 height 22
select select "0"
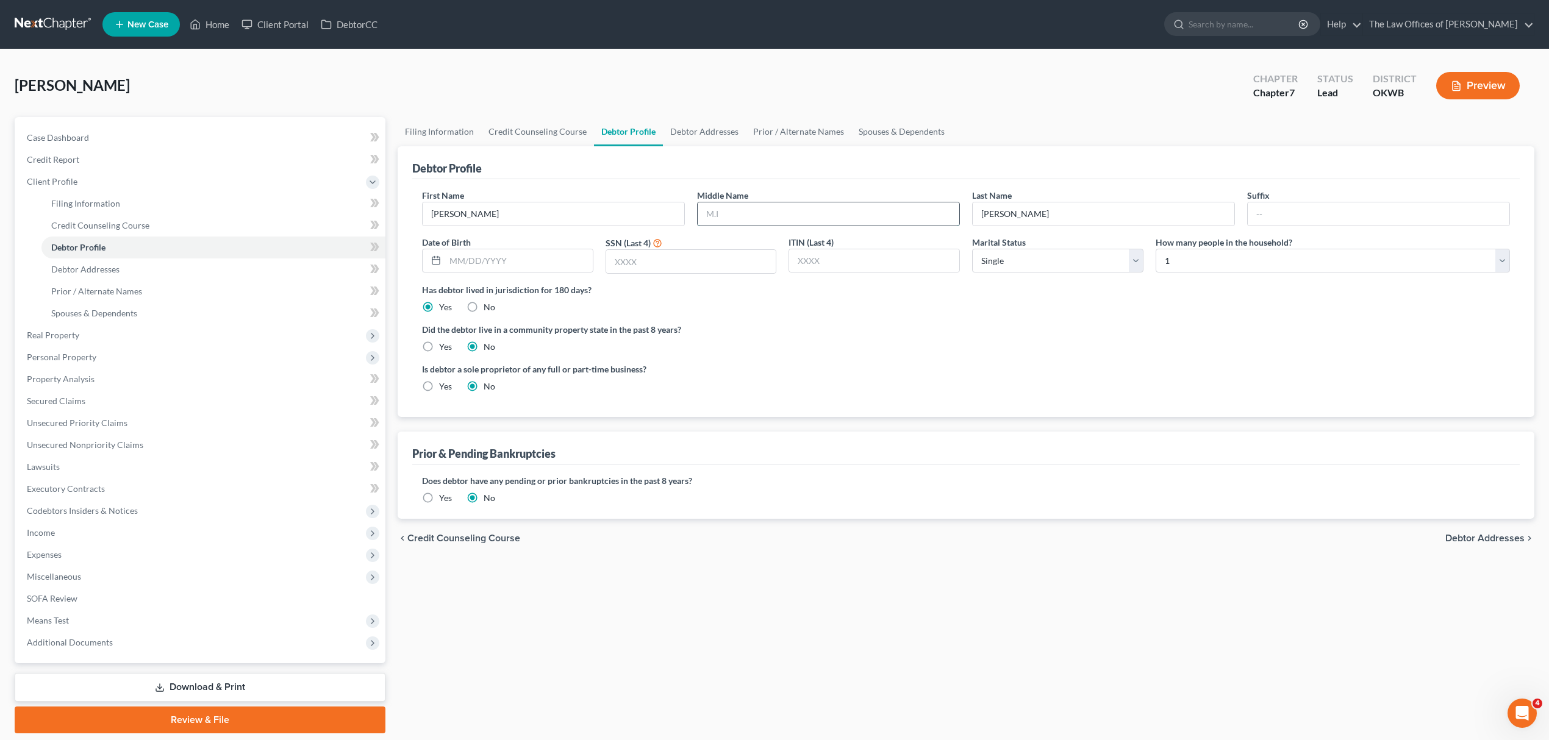
click at [801, 207] on input "text" at bounding box center [829, 213] width 262 height 23
type input "A"
